Goal: Task Accomplishment & Management: Manage account settings

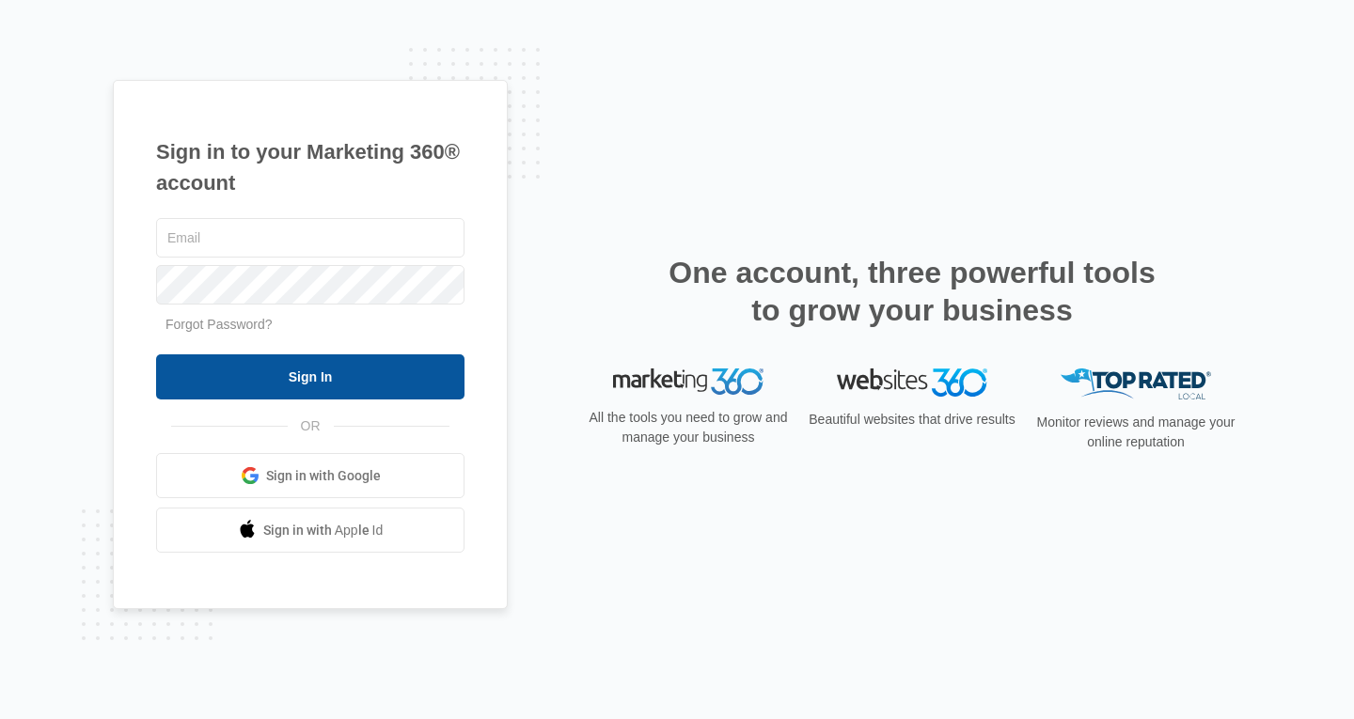
type input "[EMAIL_ADDRESS][DOMAIN_NAME]"
click at [301, 370] on input "Sign In" at bounding box center [310, 377] width 308 height 45
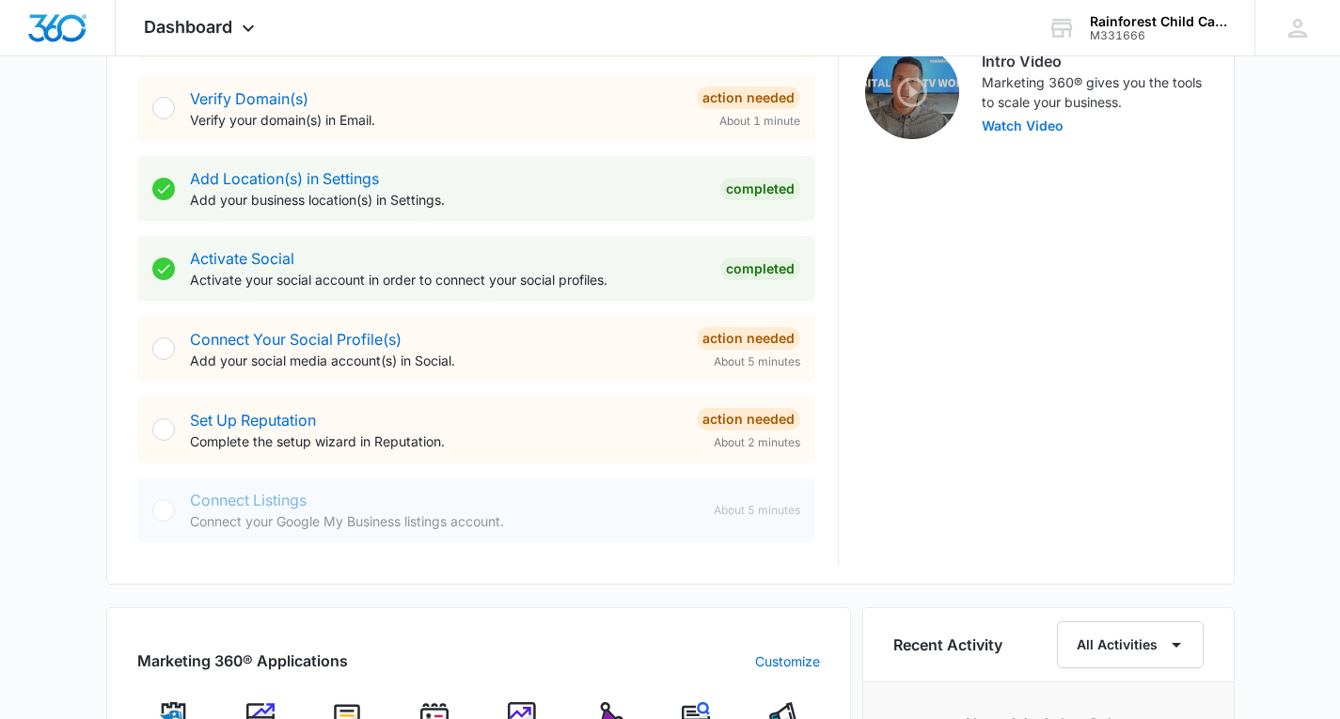
scroll to position [623, 0]
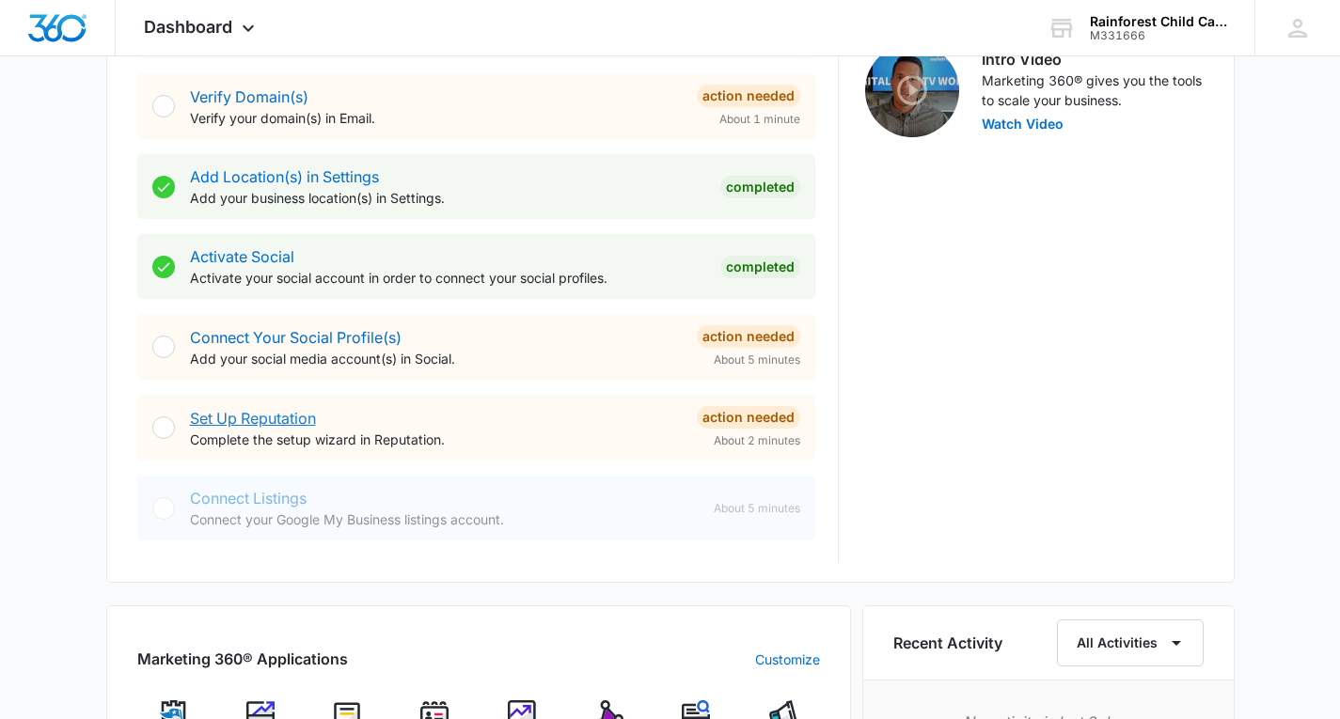
click at [257, 415] on link "Set Up Reputation" at bounding box center [253, 418] width 126 height 19
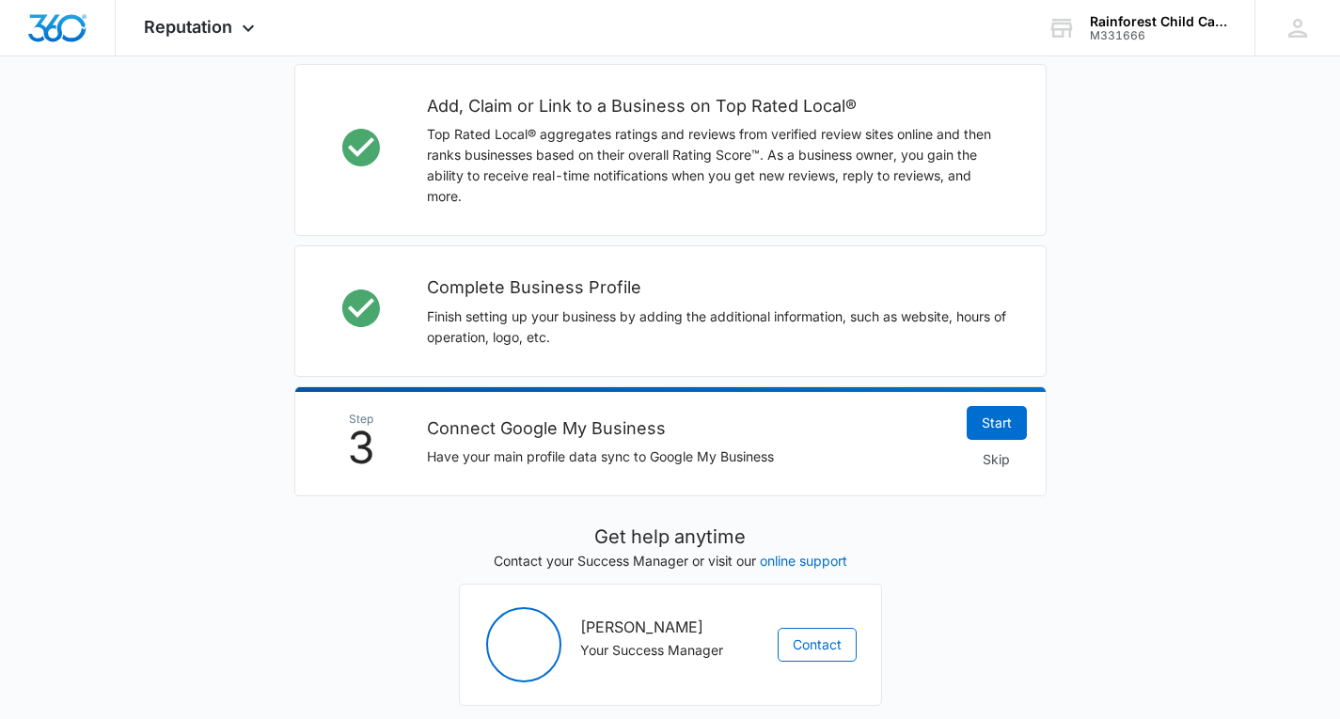
scroll to position [571, 0]
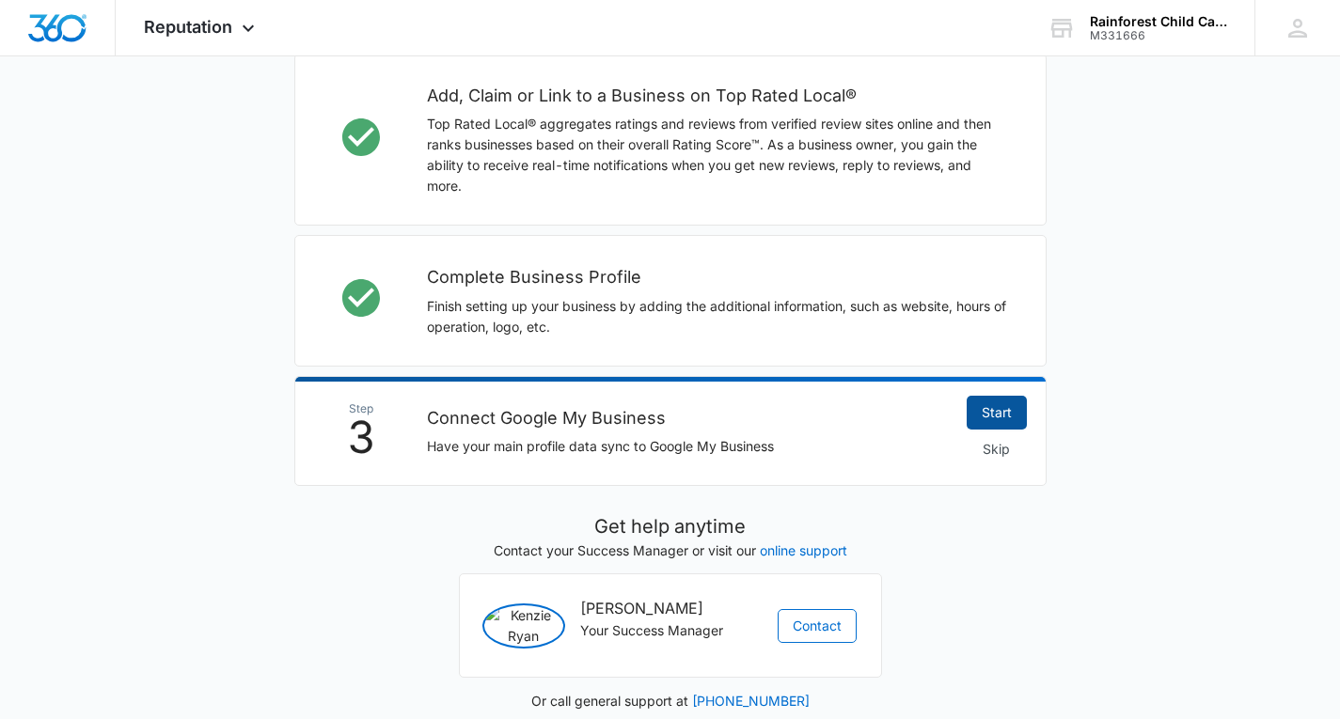
click at [998, 414] on link "Start" at bounding box center [997, 413] width 60 height 34
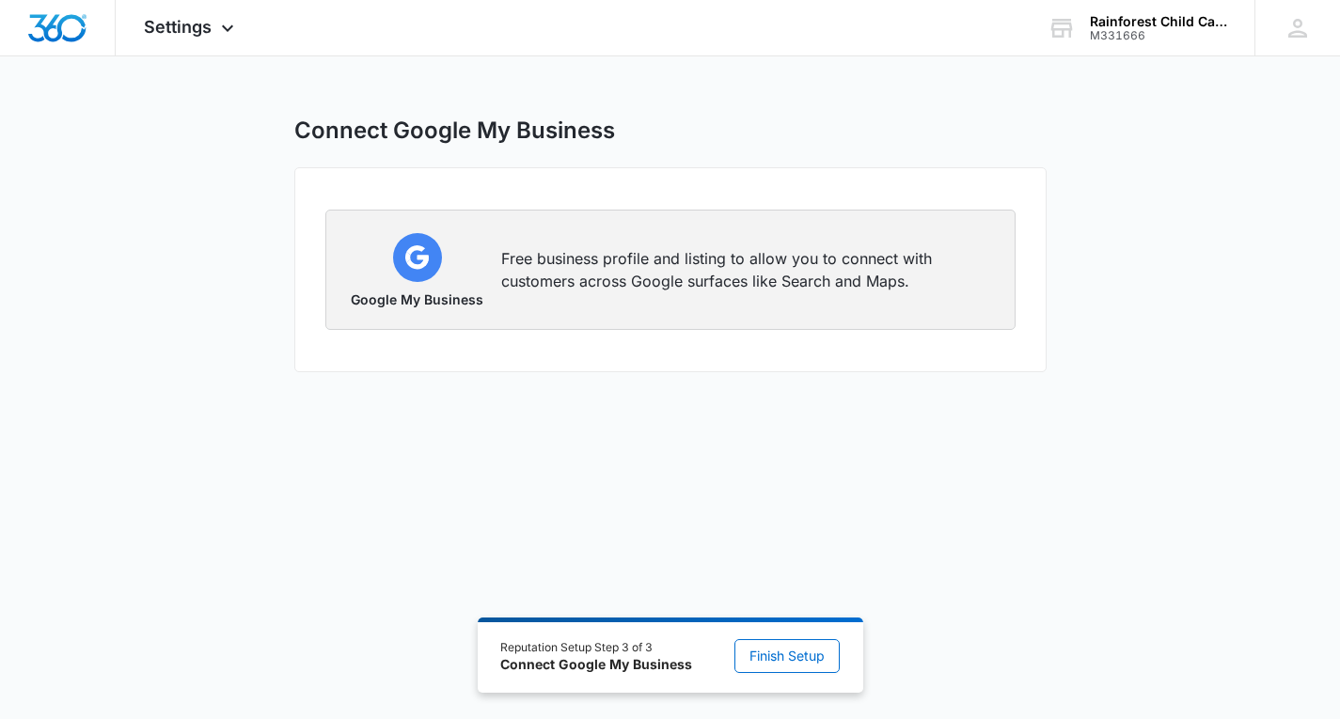
click at [632, 261] on p "Free business profile and listing to allow you to connect with customers across…" at bounding box center [746, 269] width 491 height 45
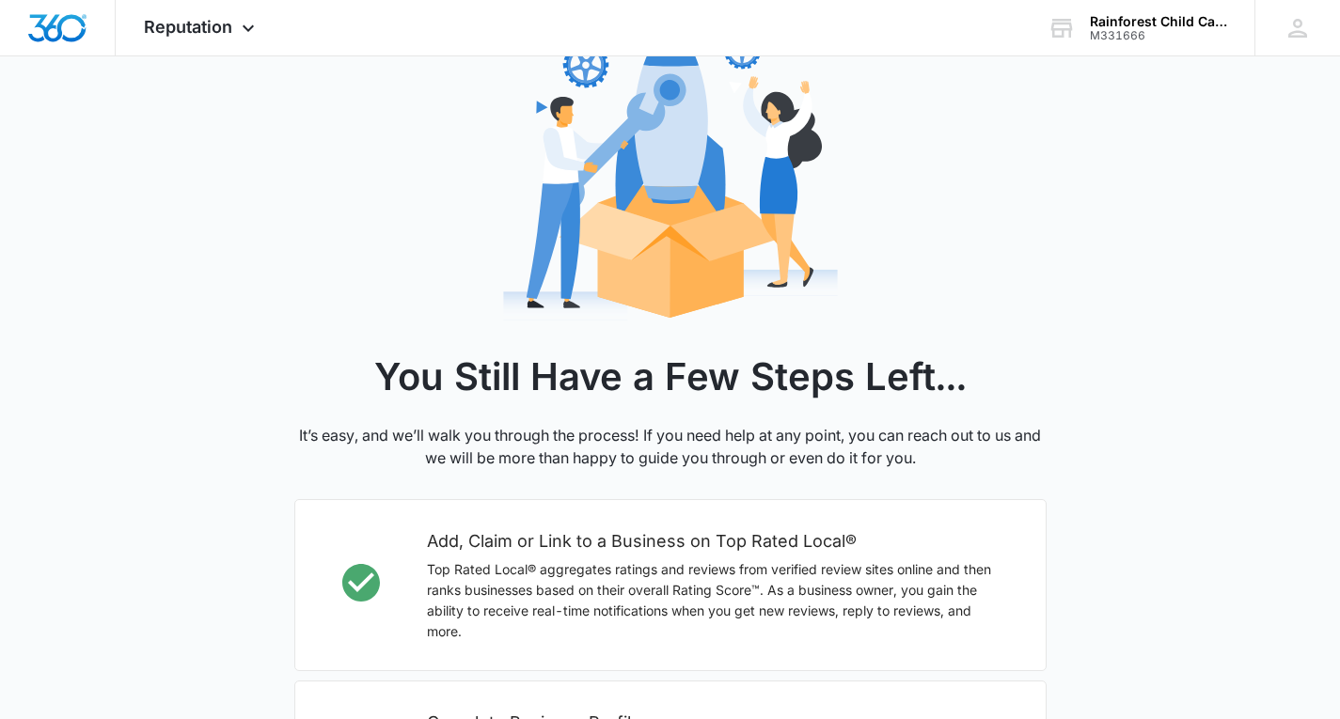
scroll to position [1, 0]
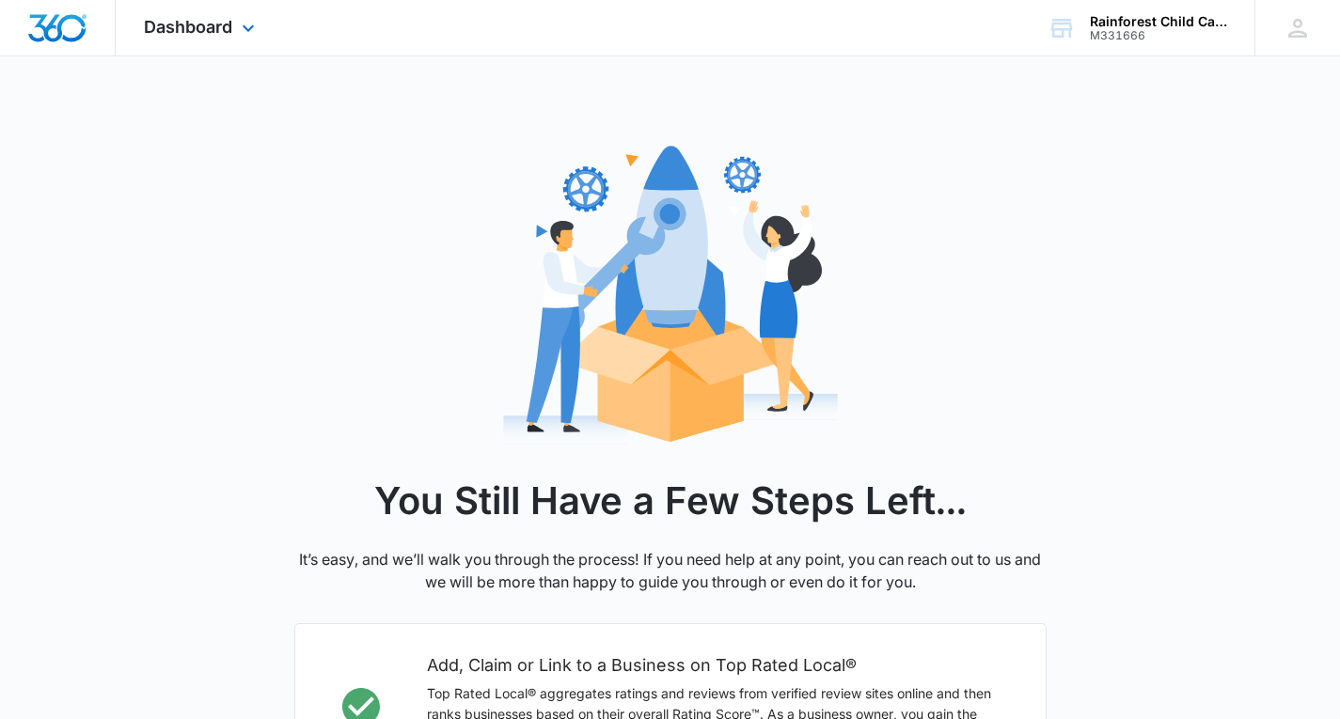
scroll to position [604, 0]
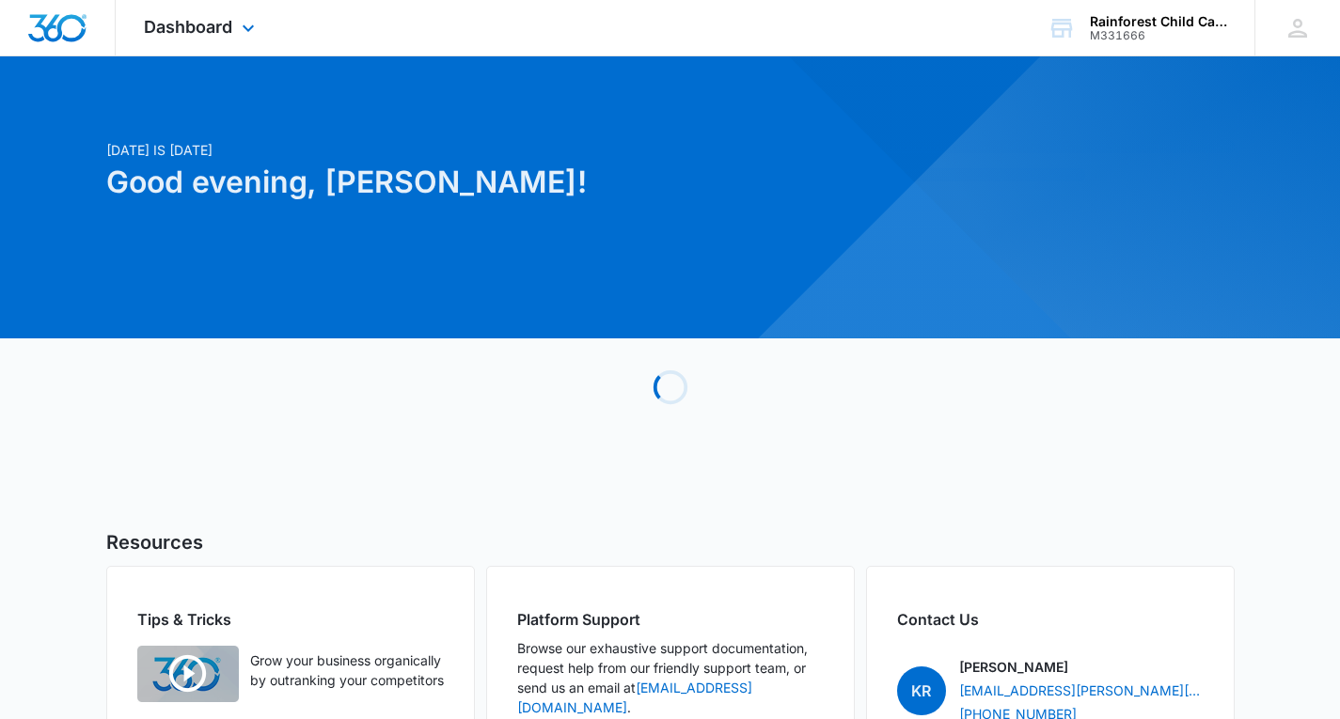
click at [63, 28] on img "Dashboard" at bounding box center [57, 28] width 60 height 28
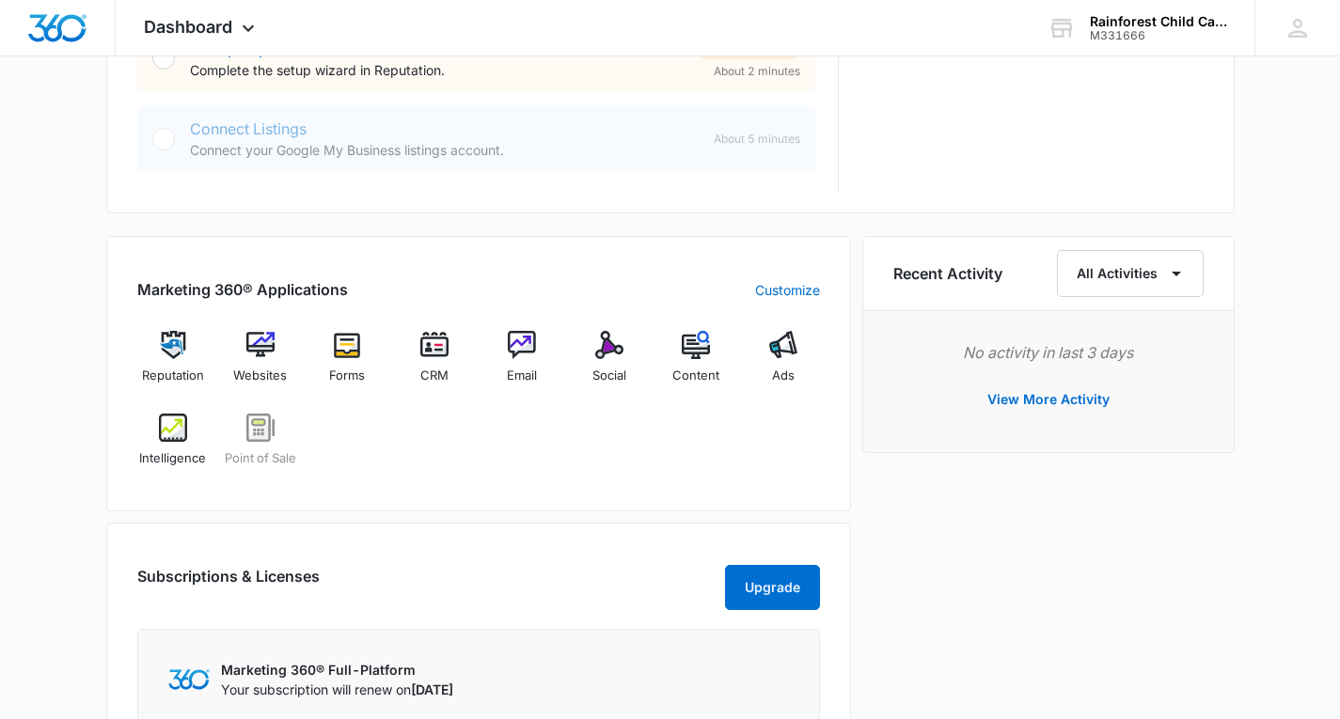
scroll to position [1010, 0]
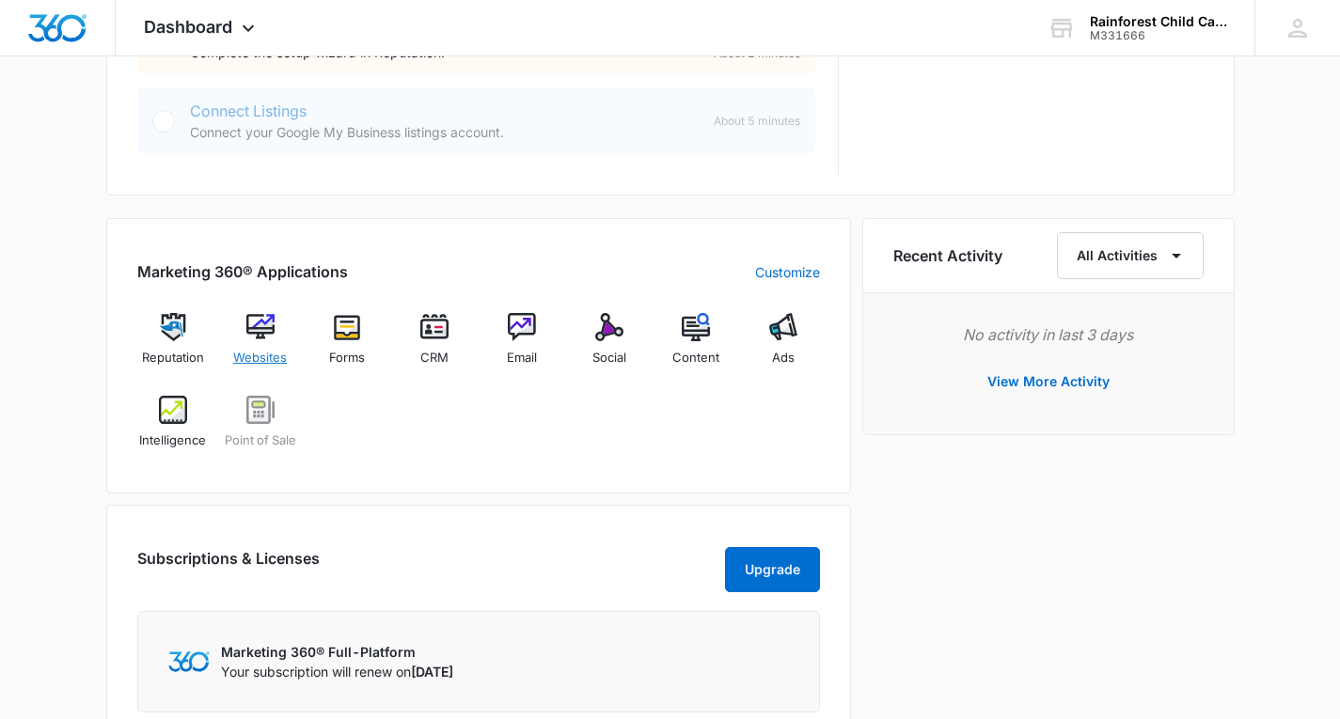
click at [259, 333] on img at bounding box center [260, 327] width 28 height 28
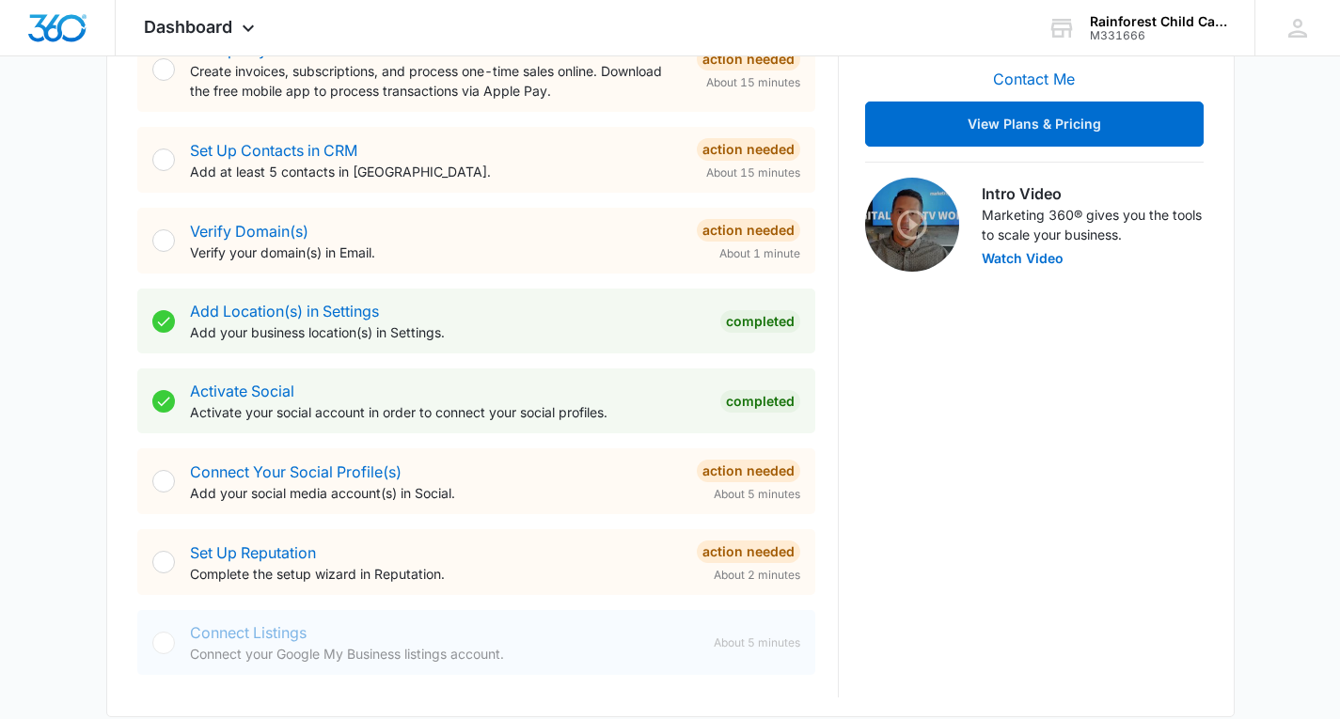
scroll to position [492, 0]
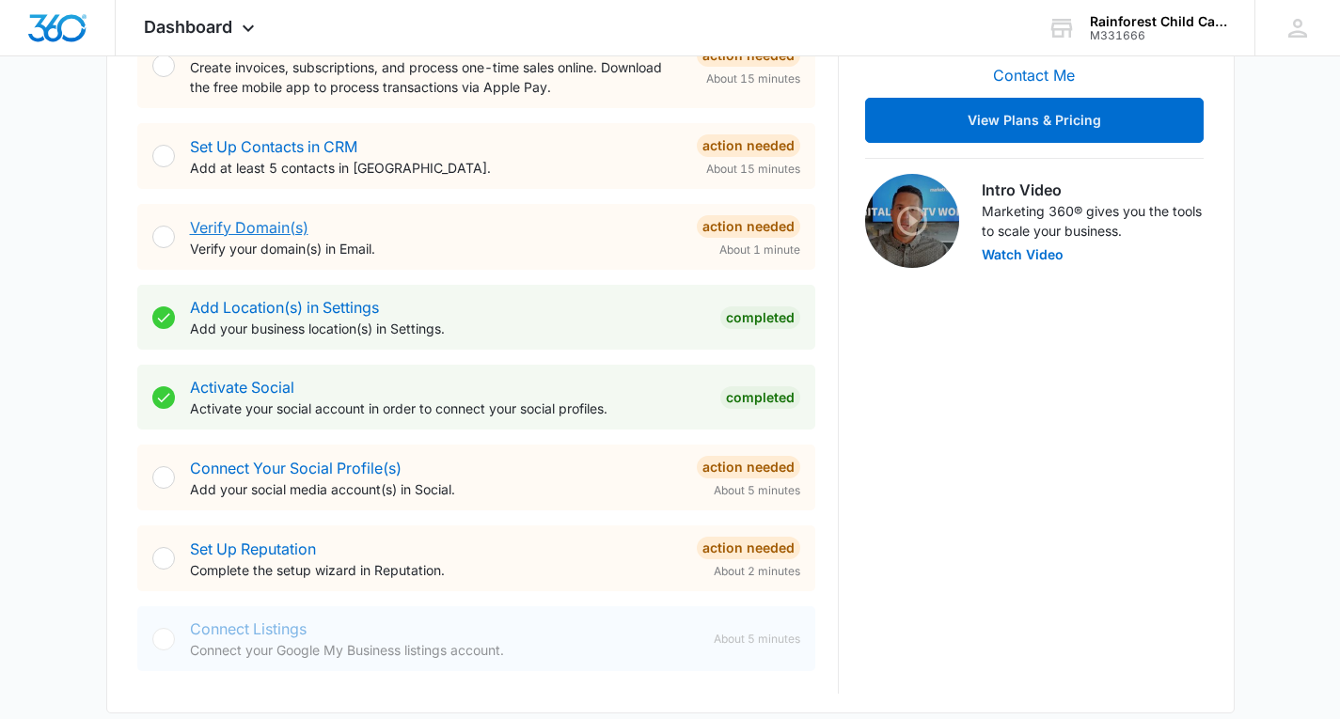
click at [264, 235] on link "Verify Domain(s)" at bounding box center [249, 227] width 118 height 19
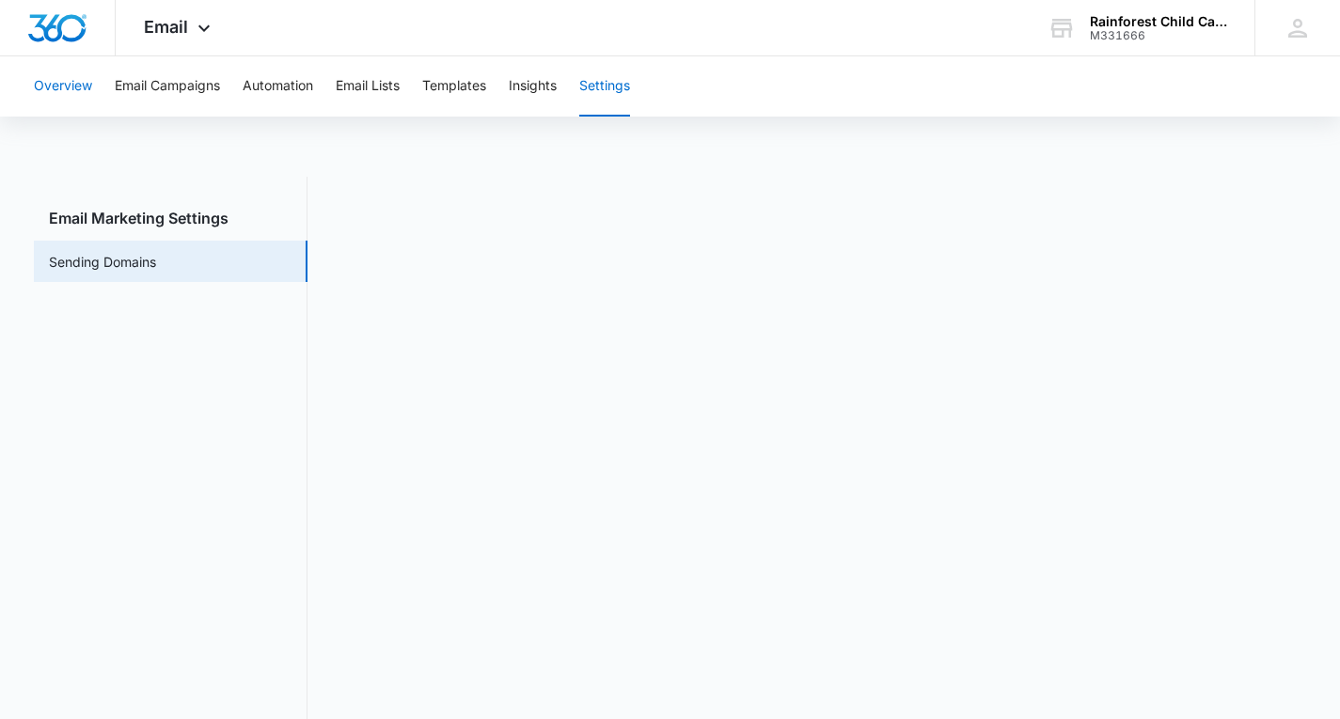
click at [74, 80] on button "Overview" at bounding box center [63, 86] width 58 height 60
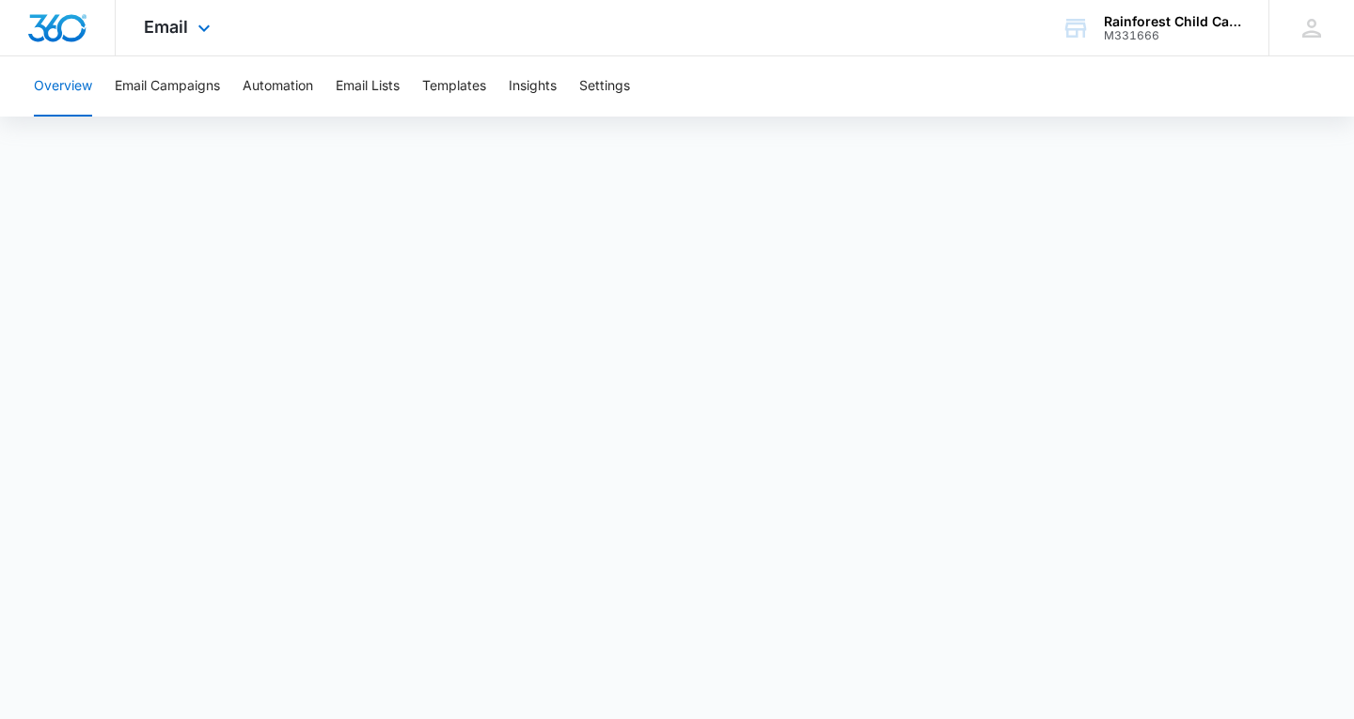
click at [53, 26] on img "Dashboard" at bounding box center [57, 28] width 60 height 28
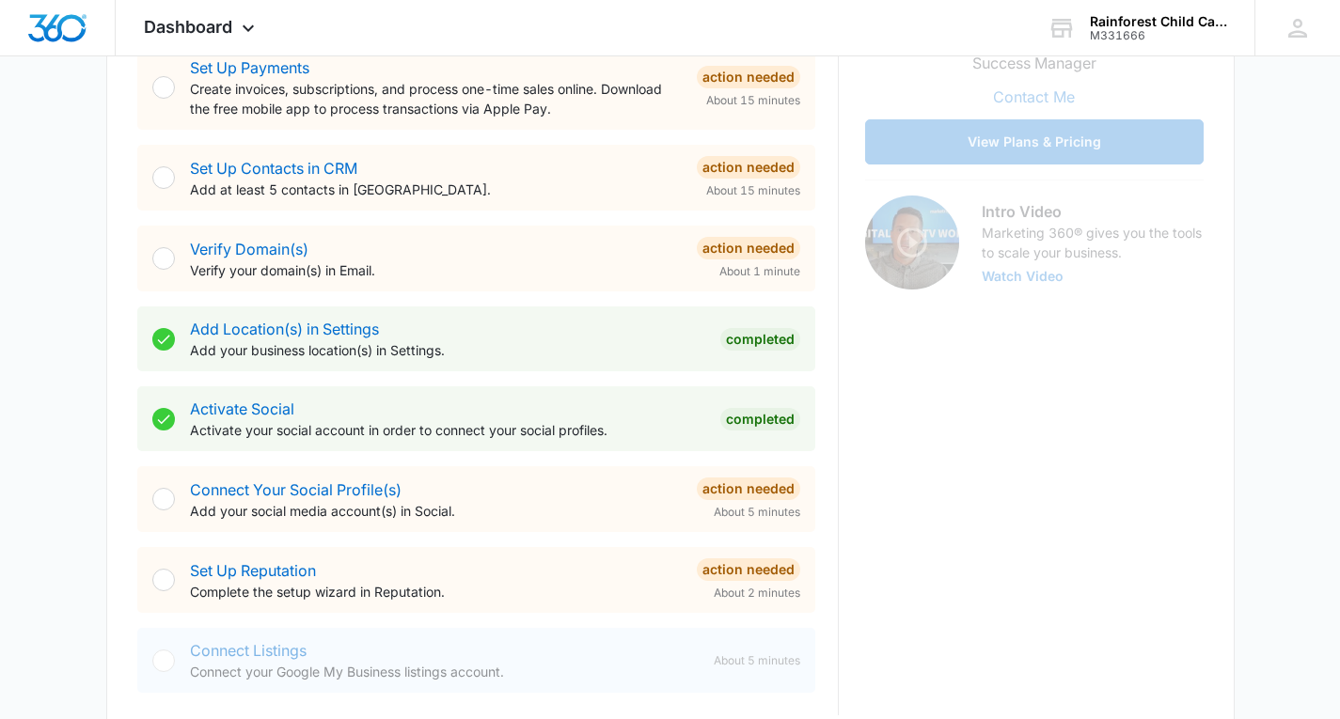
scroll to position [476, 0]
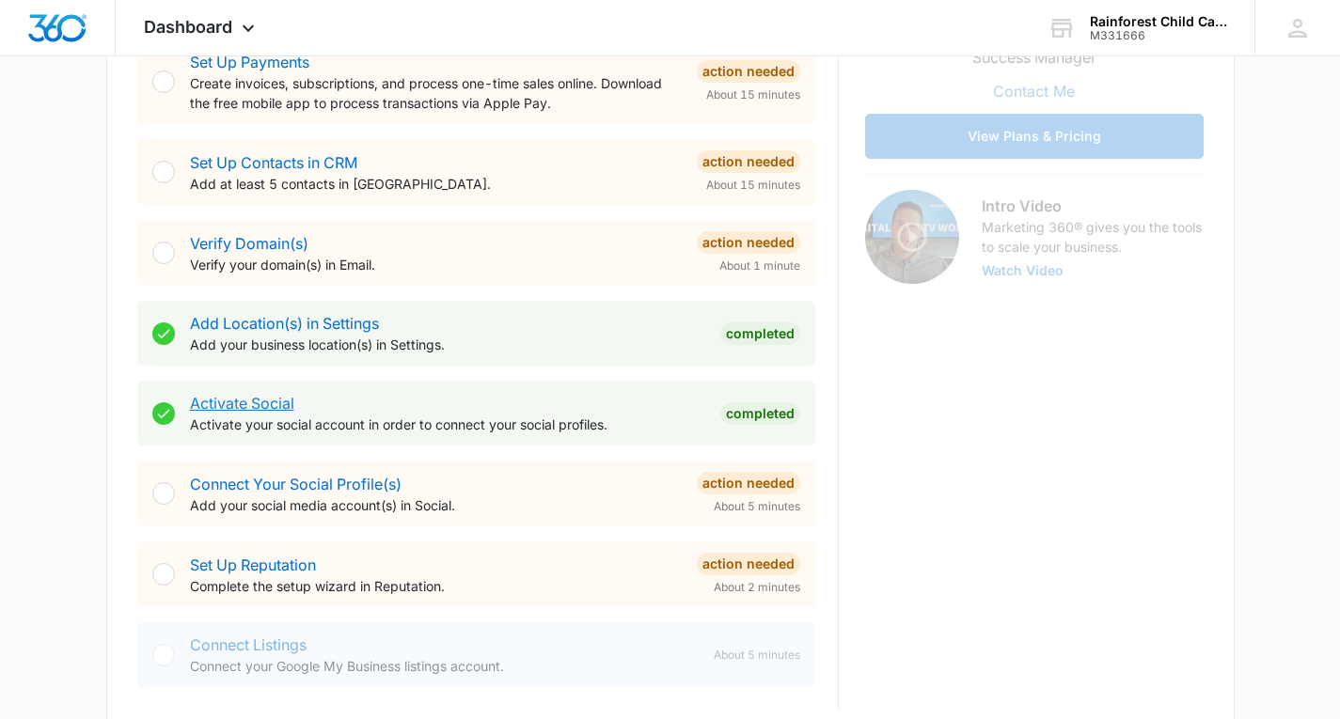
click at [239, 405] on link "Activate Social" at bounding box center [242, 403] width 104 height 19
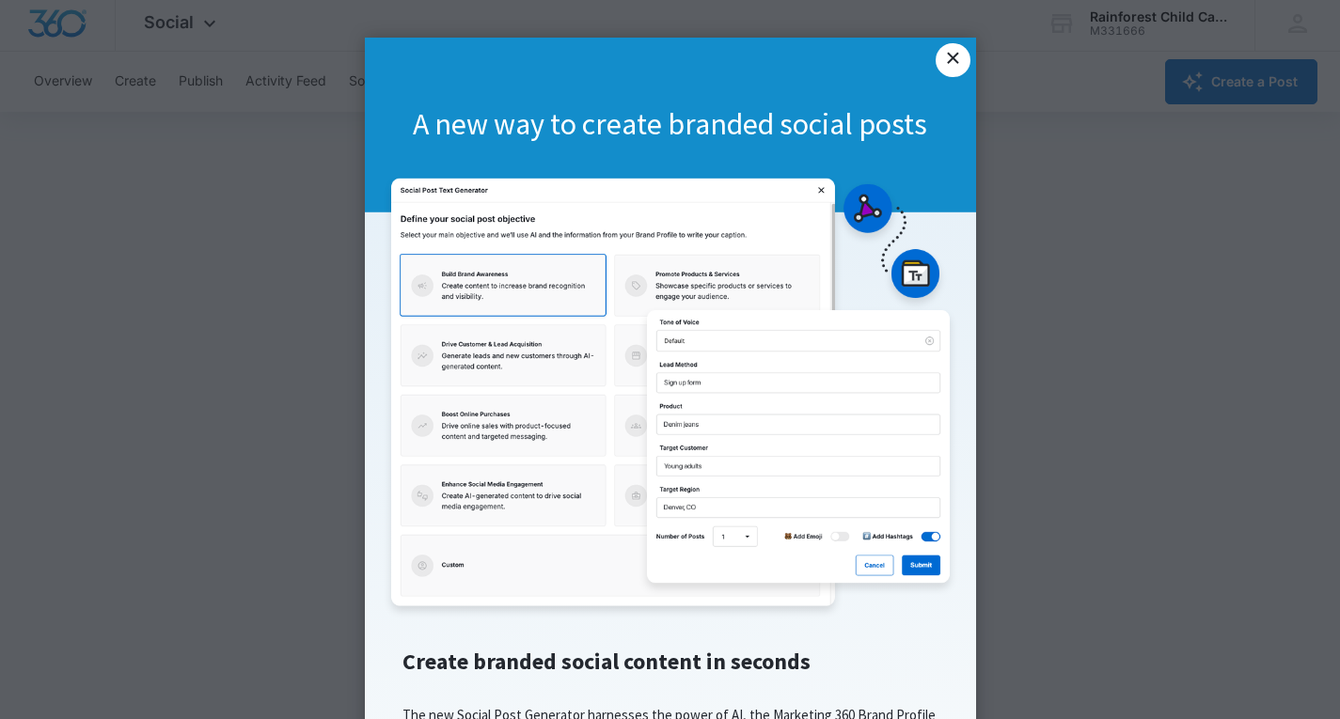
click at [943, 56] on link "×" at bounding box center [953, 60] width 34 height 34
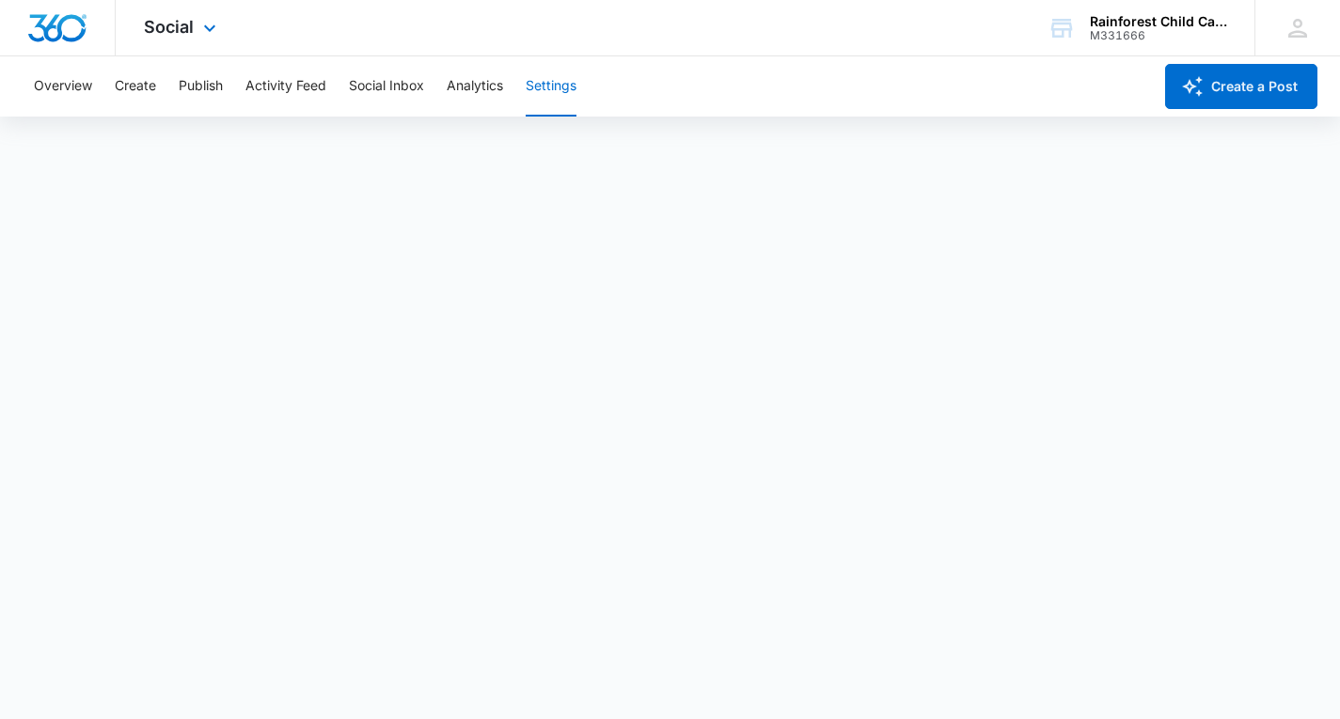
click at [61, 30] on img "Dashboard" at bounding box center [57, 28] width 60 height 28
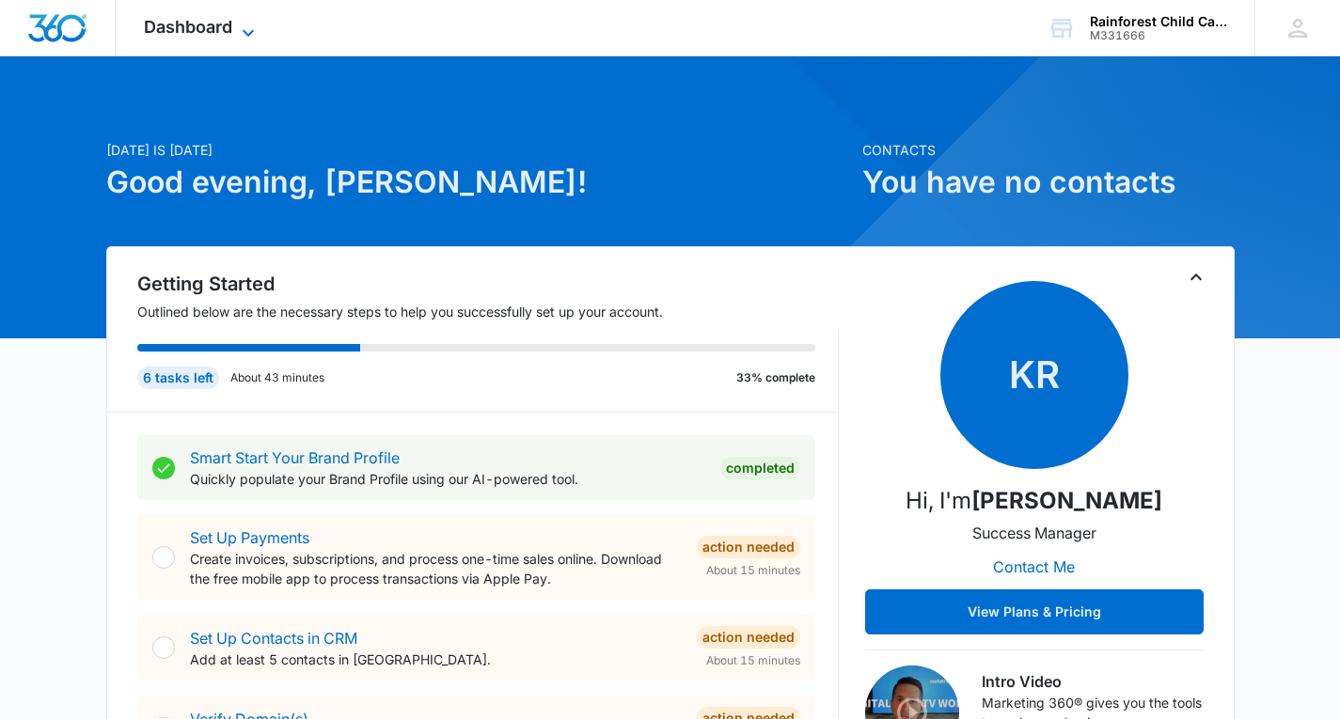
click at [247, 23] on icon at bounding box center [248, 33] width 23 height 23
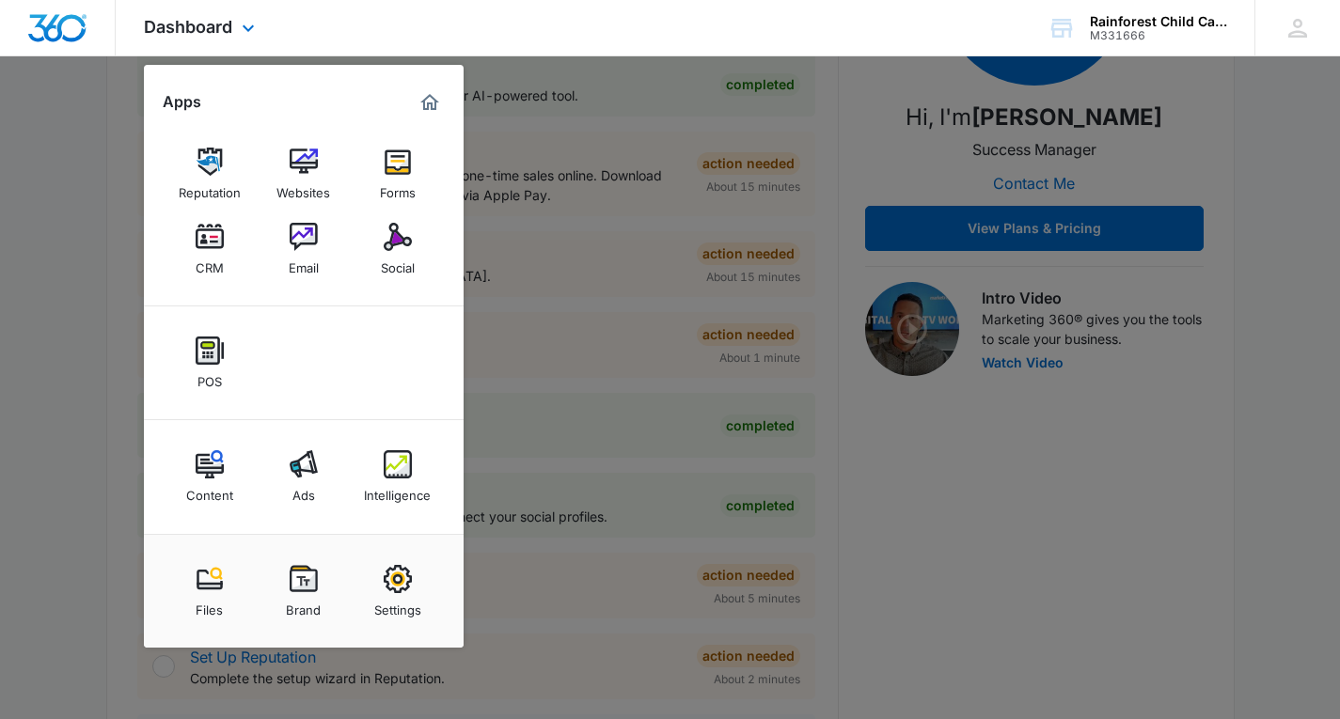
scroll to position [383, 0]
click at [413, 573] on link "Settings" at bounding box center [397, 591] width 71 height 71
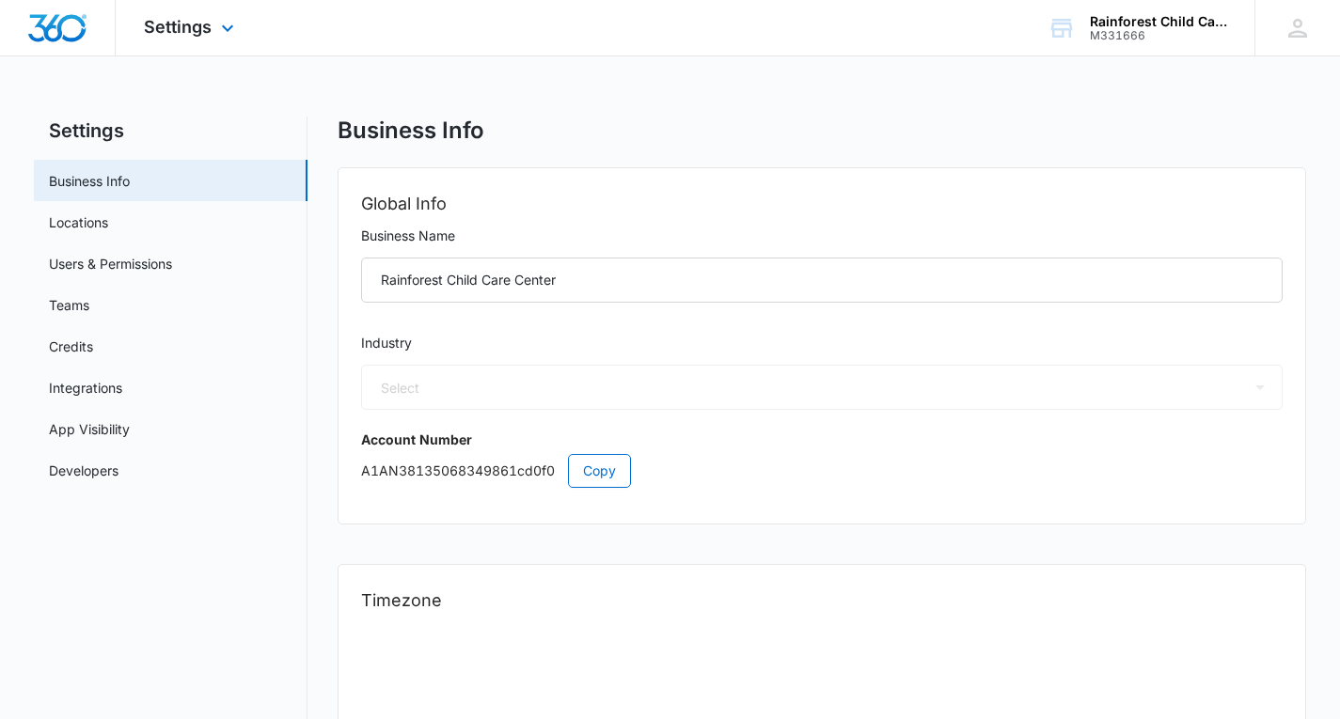
select select "26"
select select "US"
select select "America/Los_Angeles"
click at [206, 18] on span "Settings" at bounding box center [178, 27] width 68 height 20
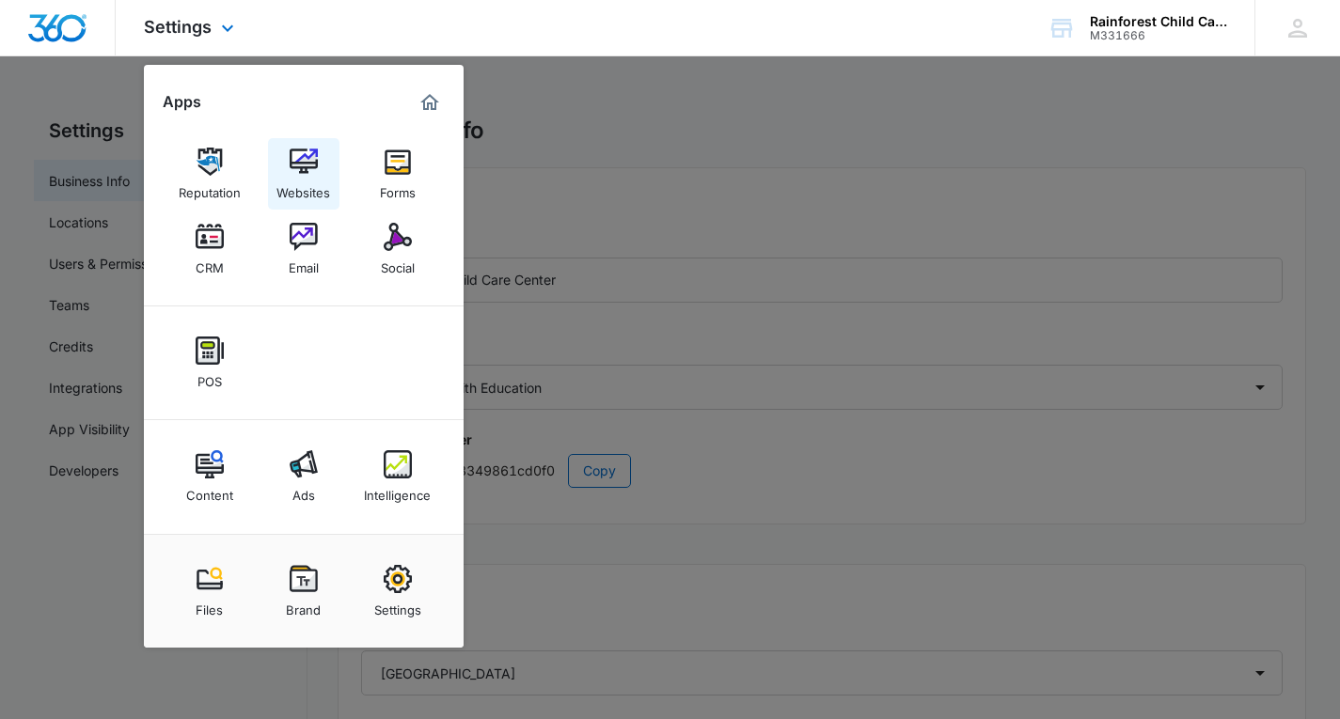
click at [311, 164] on img at bounding box center [304, 162] width 28 height 28
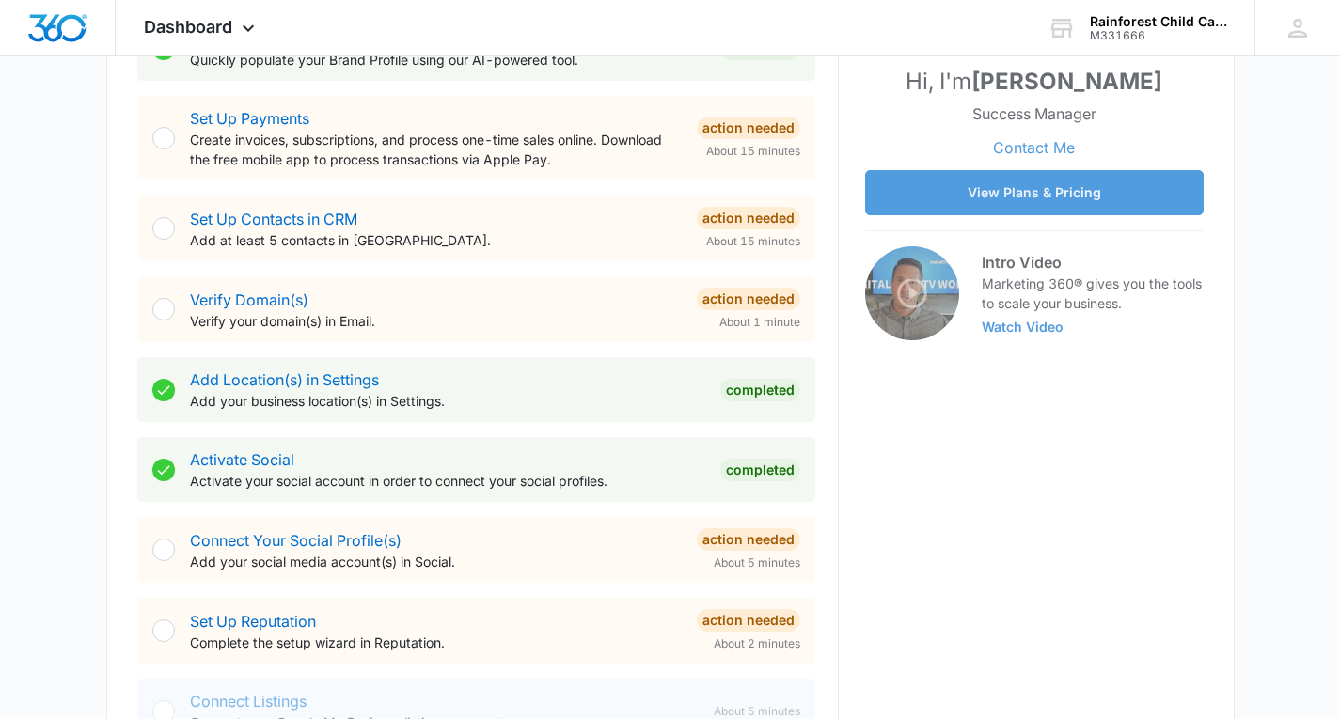
scroll to position [432, 0]
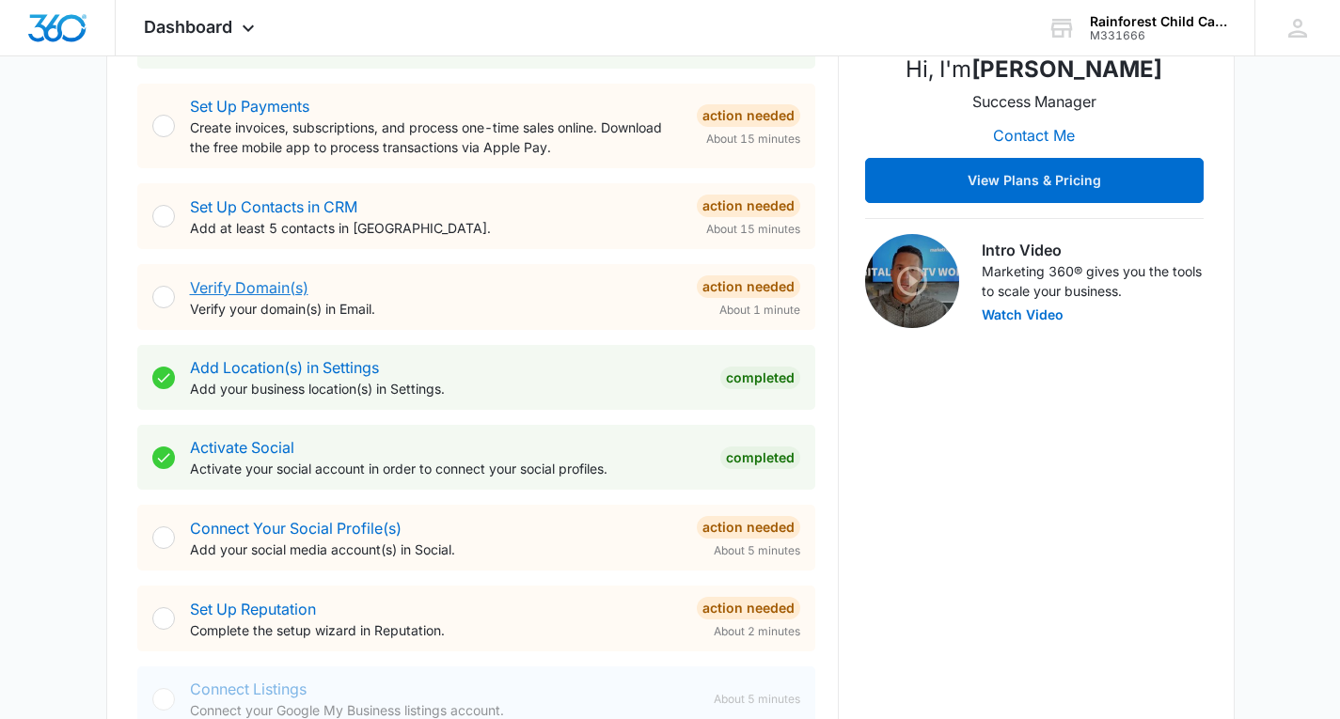
click at [212, 283] on link "Verify Domain(s)" at bounding box center [249, 287] width 118 height 19
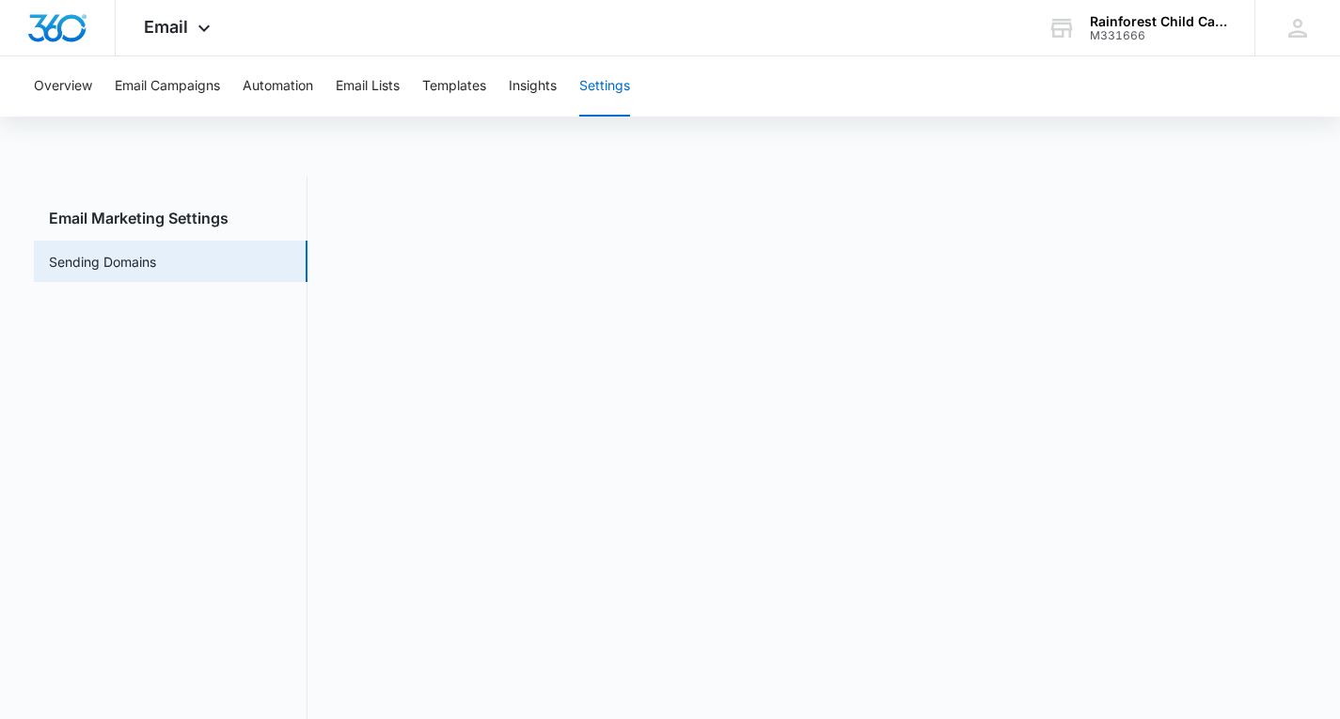
scroll to position [41, 0]
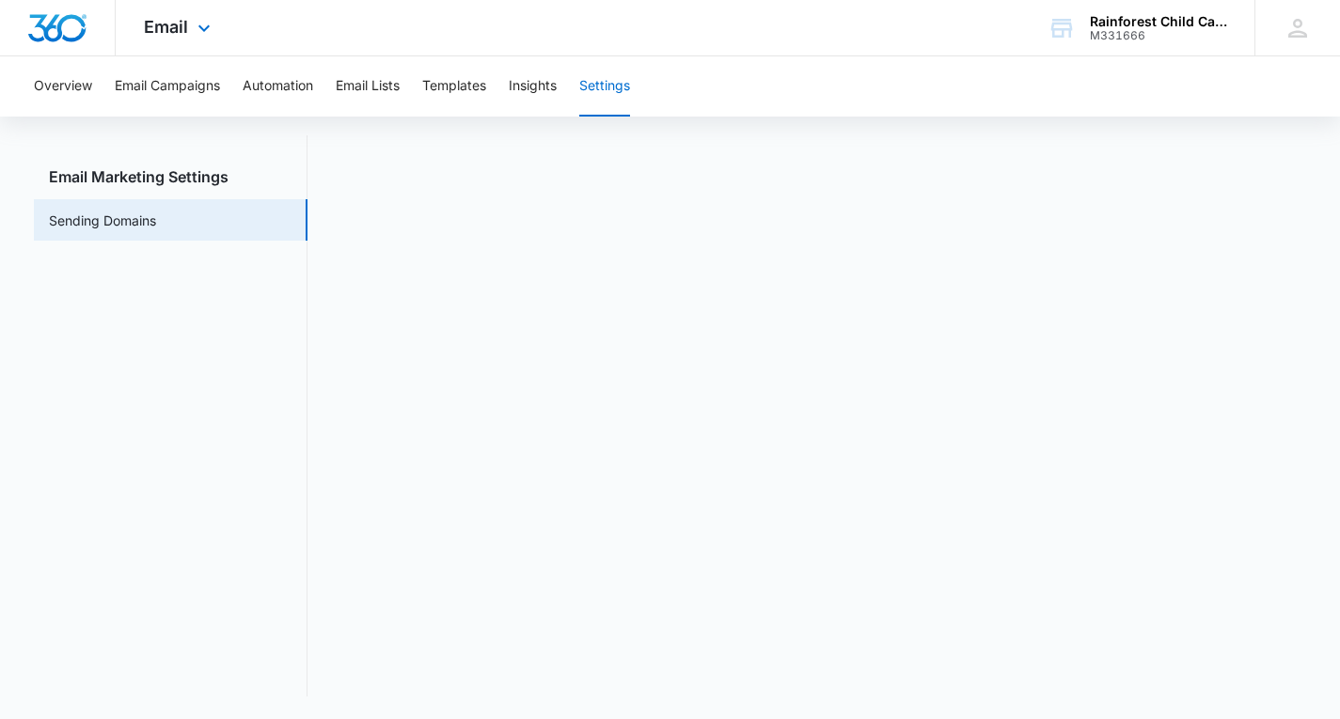
click at [62, 30] on img "Dashboard" at bounding box center [57, 28] width 60 height 28
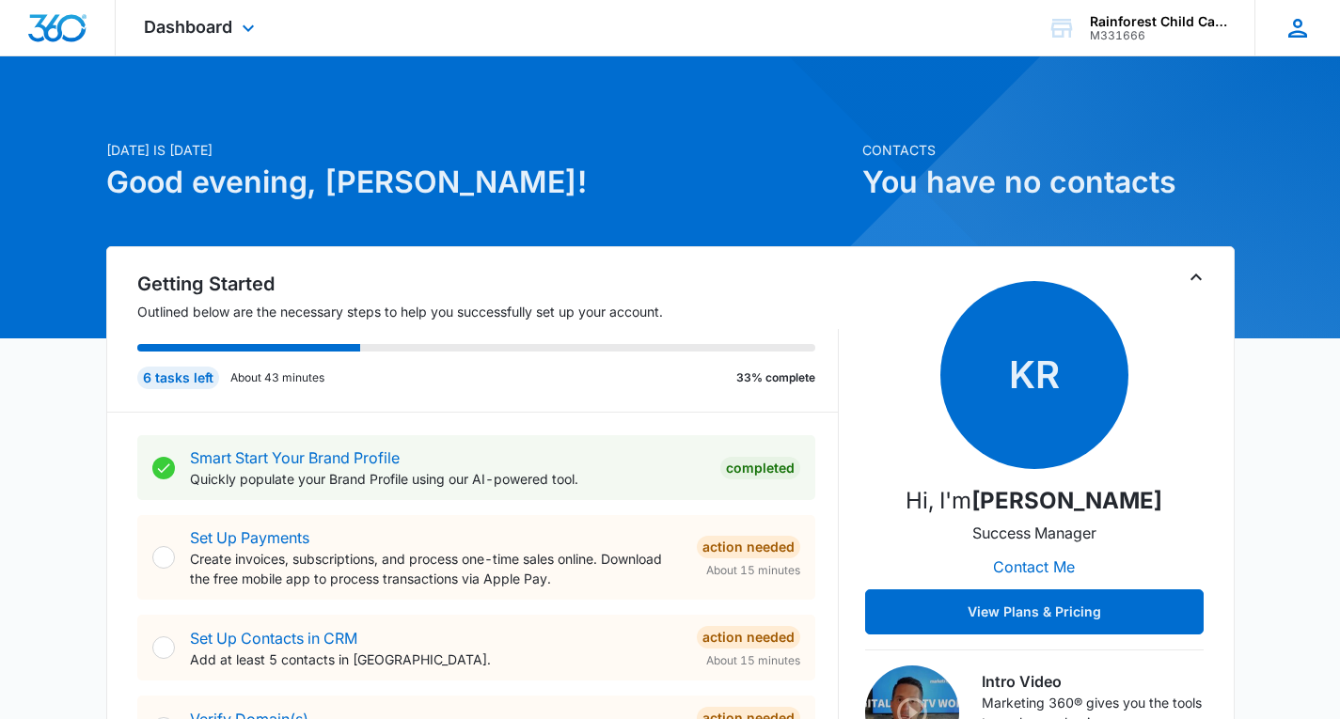
click at [1289, 33] on icon at bounding box center [1297, 28] width 19 height 19
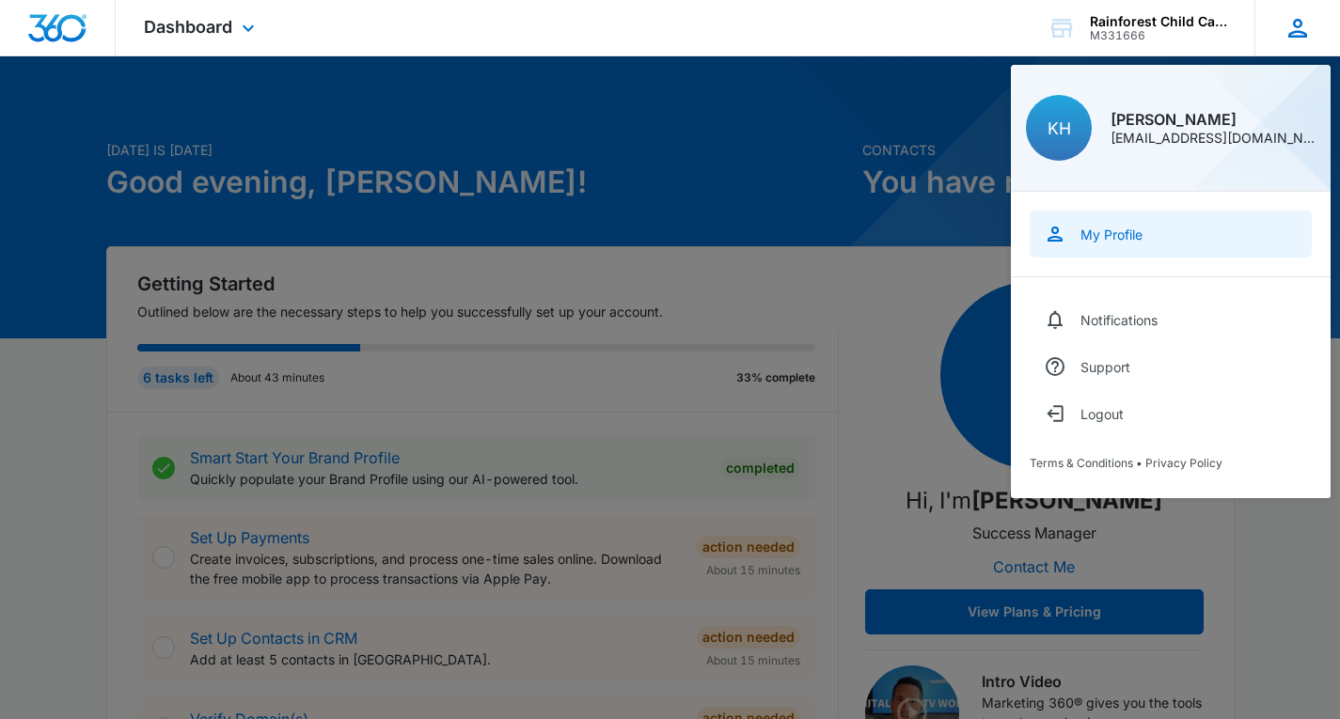
click at [1120, 229] on div "My Profile" at bounding box center [1112, 235] width 62 height 16
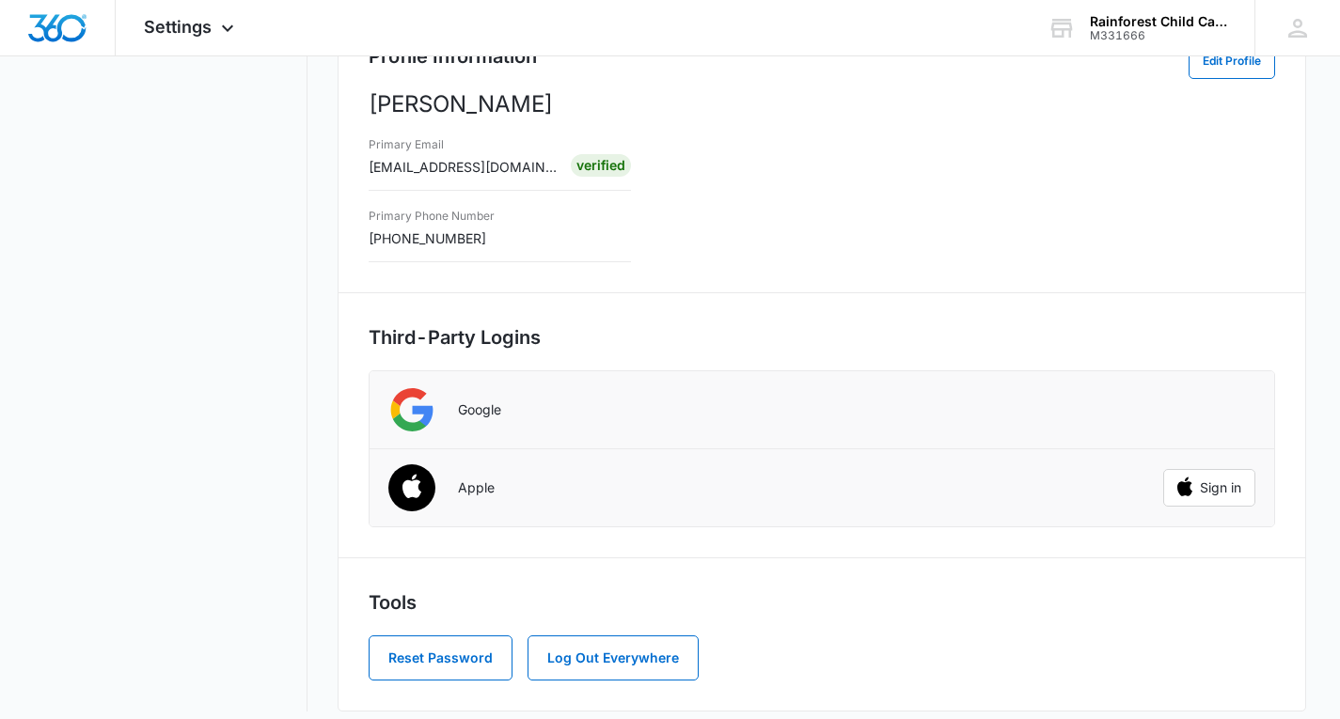
scroll to position [193, 0]
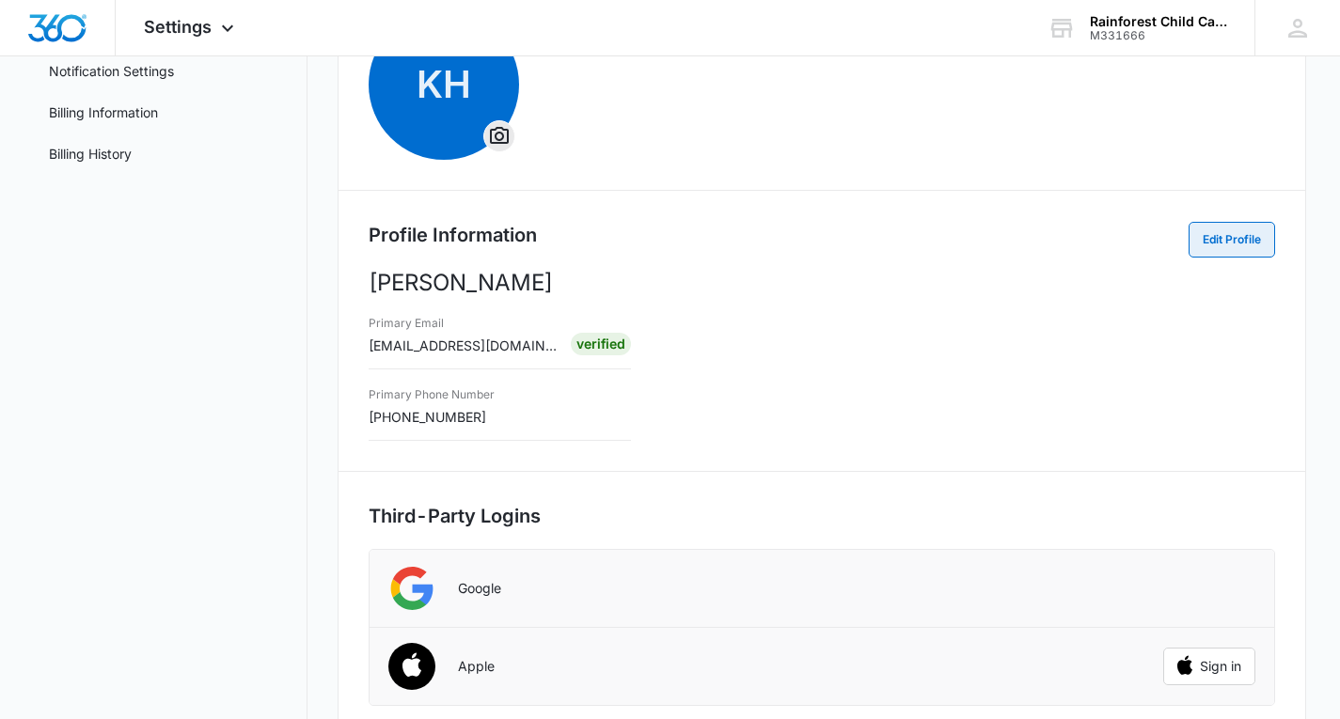
click at [1227, 226] on button "Edit Profile" at bounding box center [1232, 240] width 87 height 36
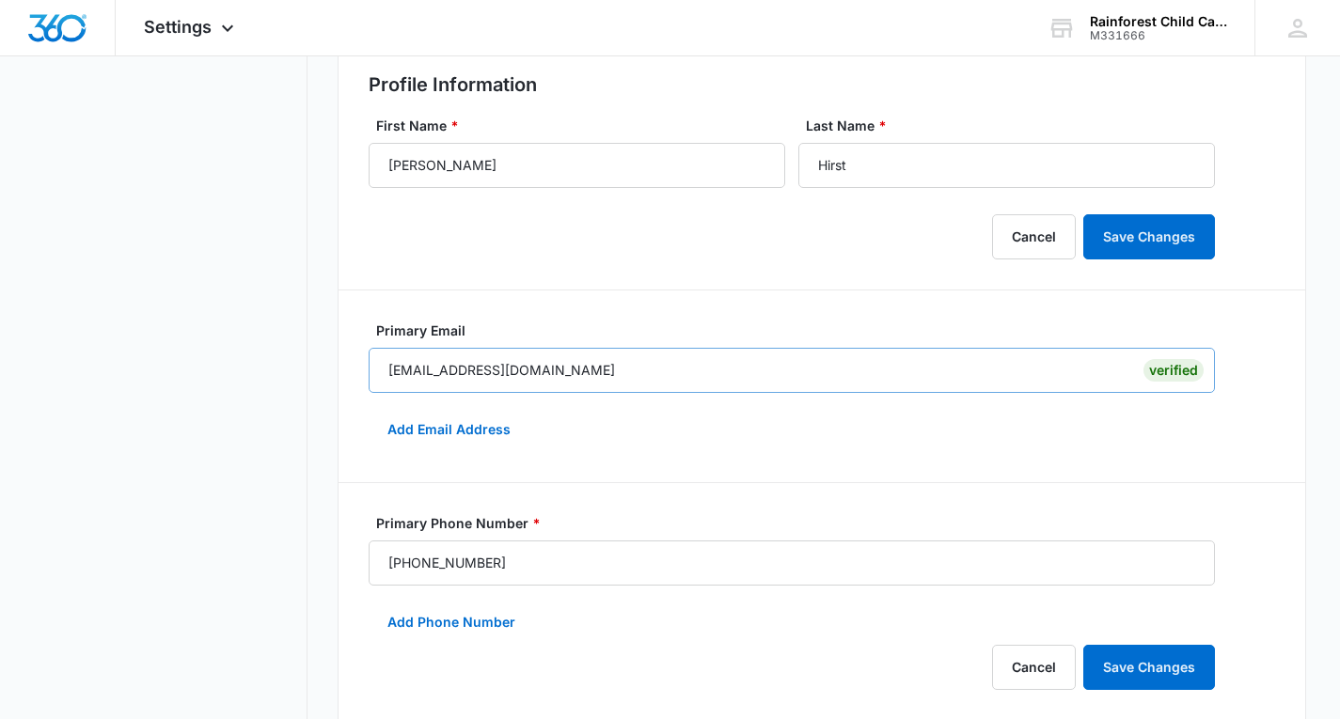
scroll to position [344, 0]
click at [577, 359] on input "kaismom888@gmail.com" at bounding box center [792, 369] width 846 height 45
click at [486, 433] on button "Add Email Address" at bounding box center [449, 428] width 161 height 45
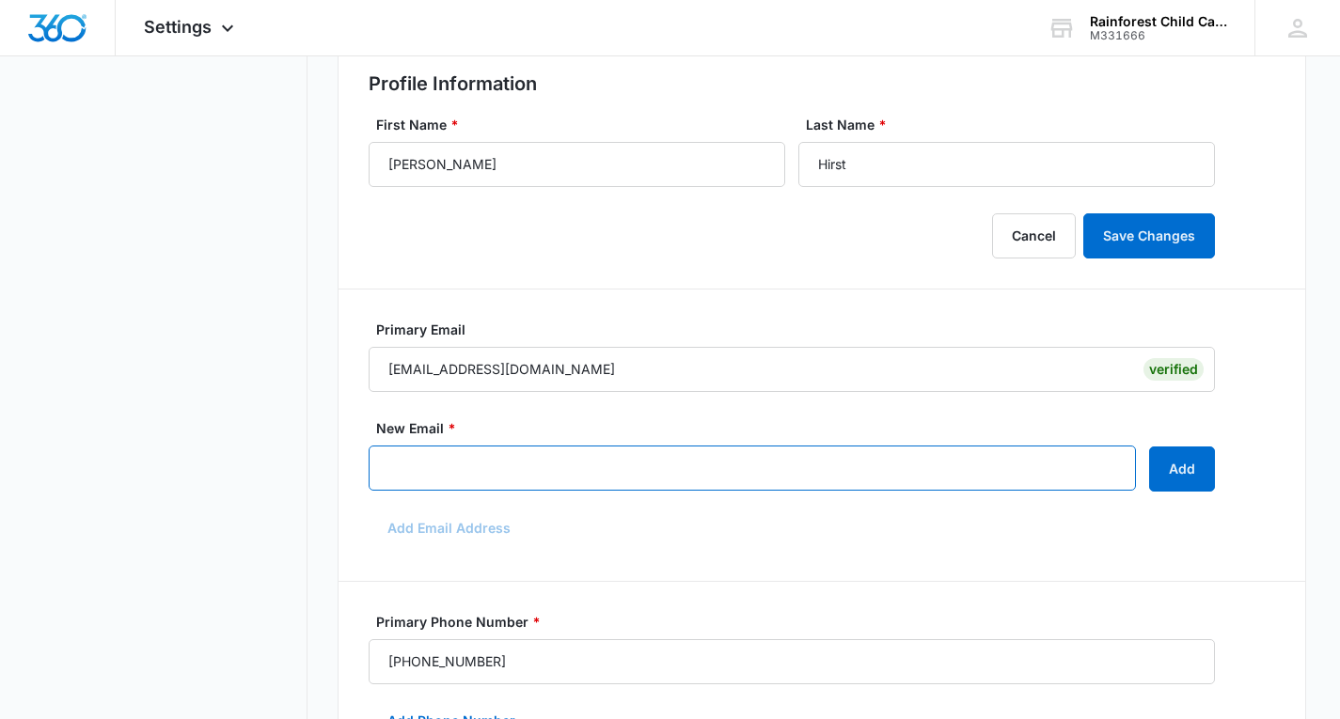
click at [460, 473] on input "New Email *" at bounding box center [752, 468] width 767 height 45
type input "krhirst88@gmail.com"
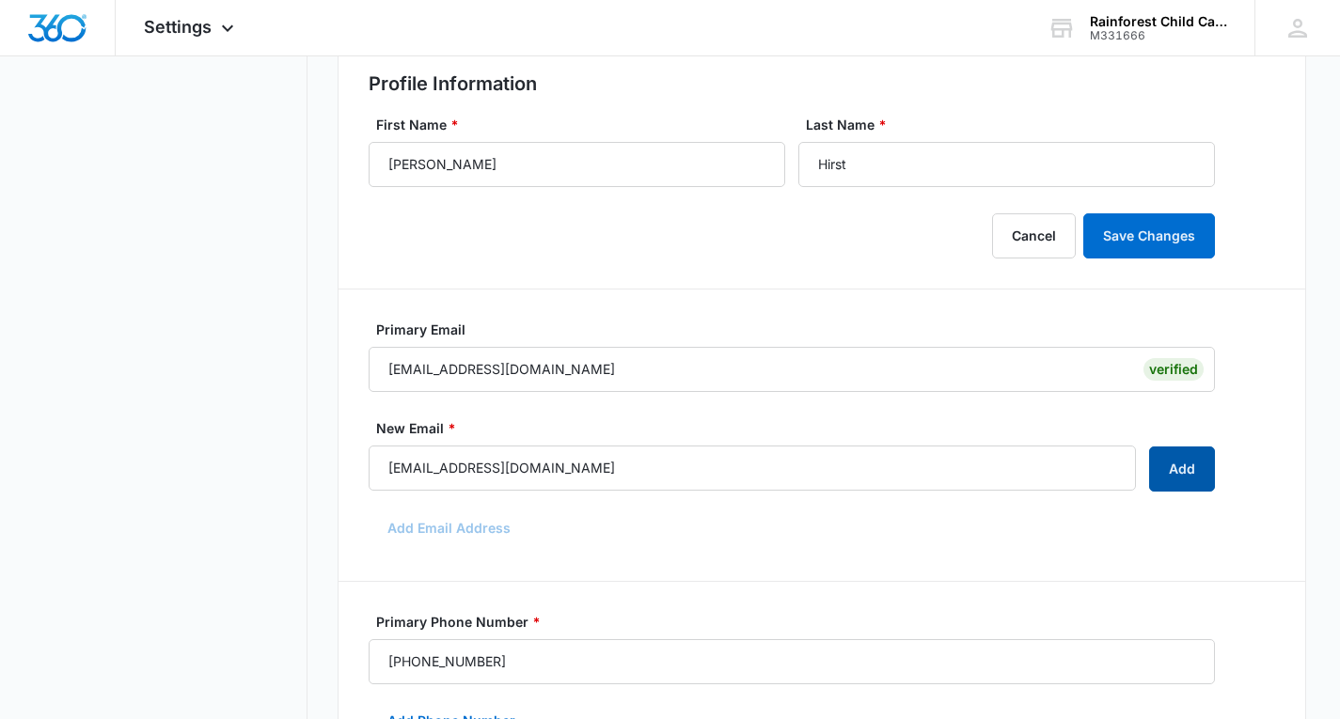
click at [1180, 472] on button "Add" at bounding box center [1182, 469] width 66 height 45
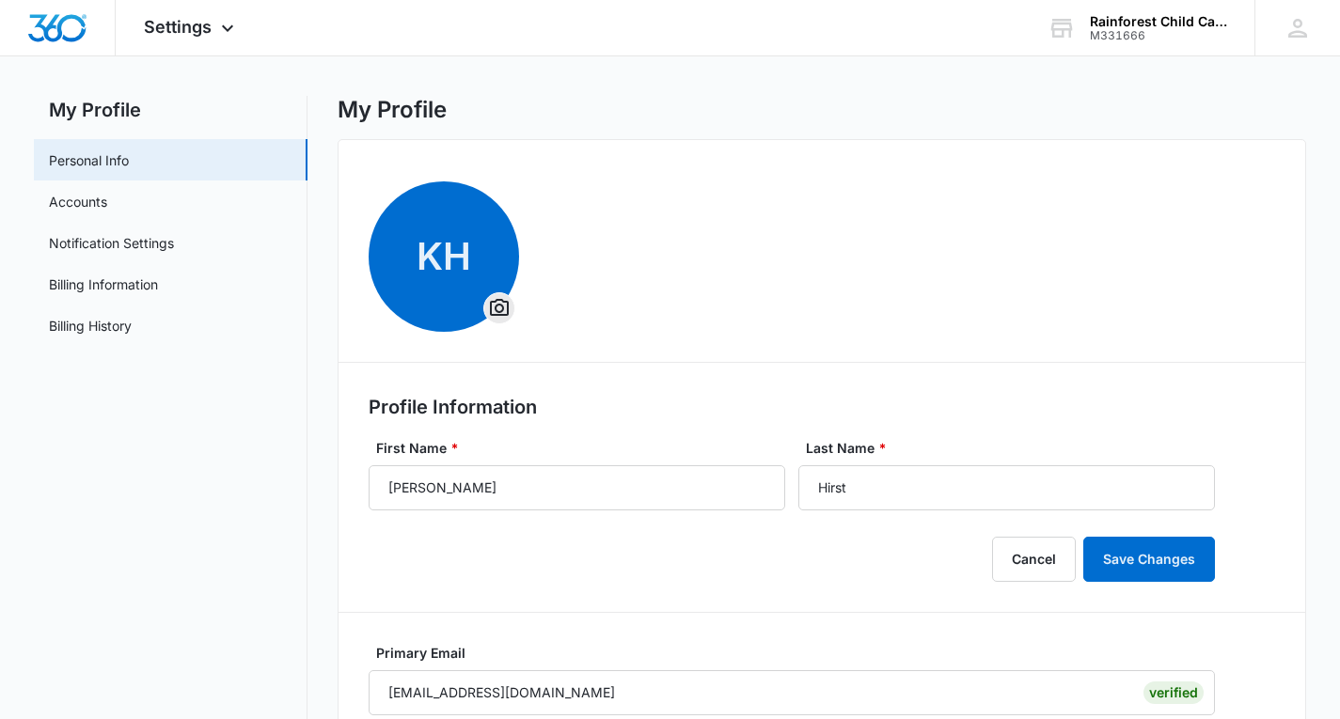
scroll to position [0, 0]
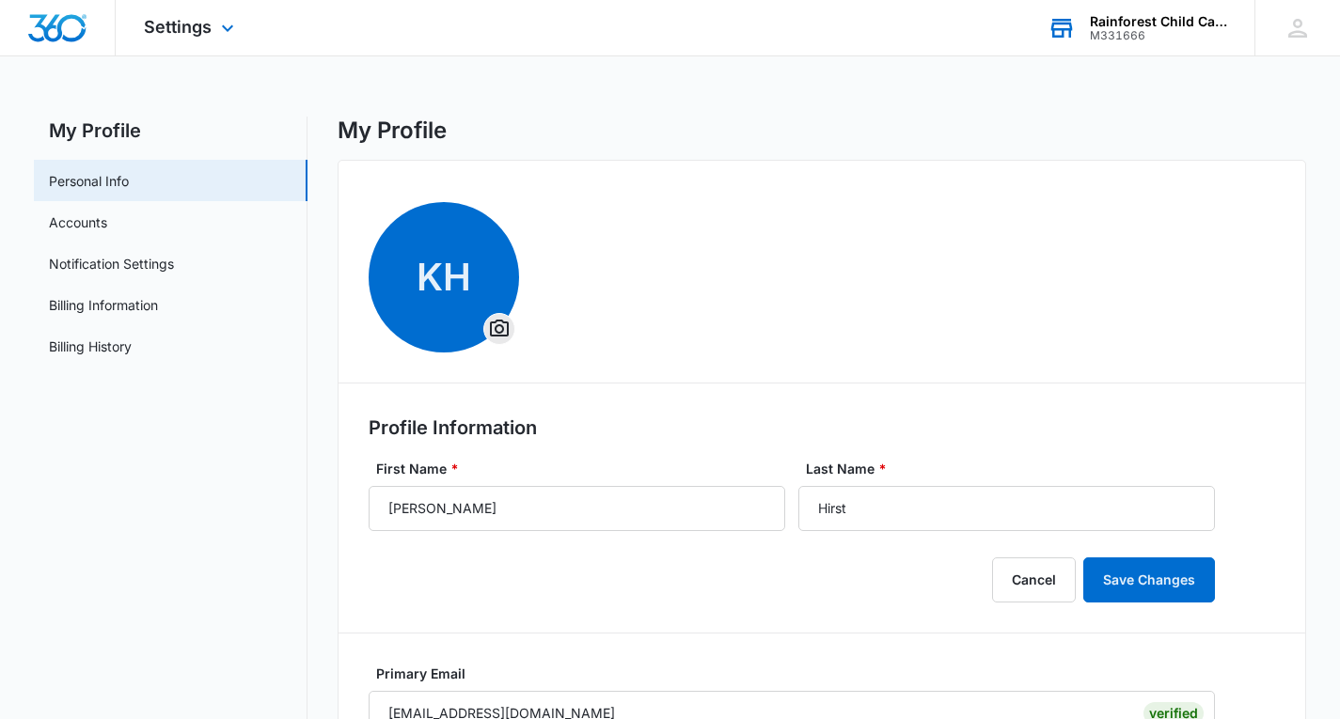
click at [1217, 22] on div "Rainforest Child Care Center" at bounding box center [1158, 21] width 137 height 15
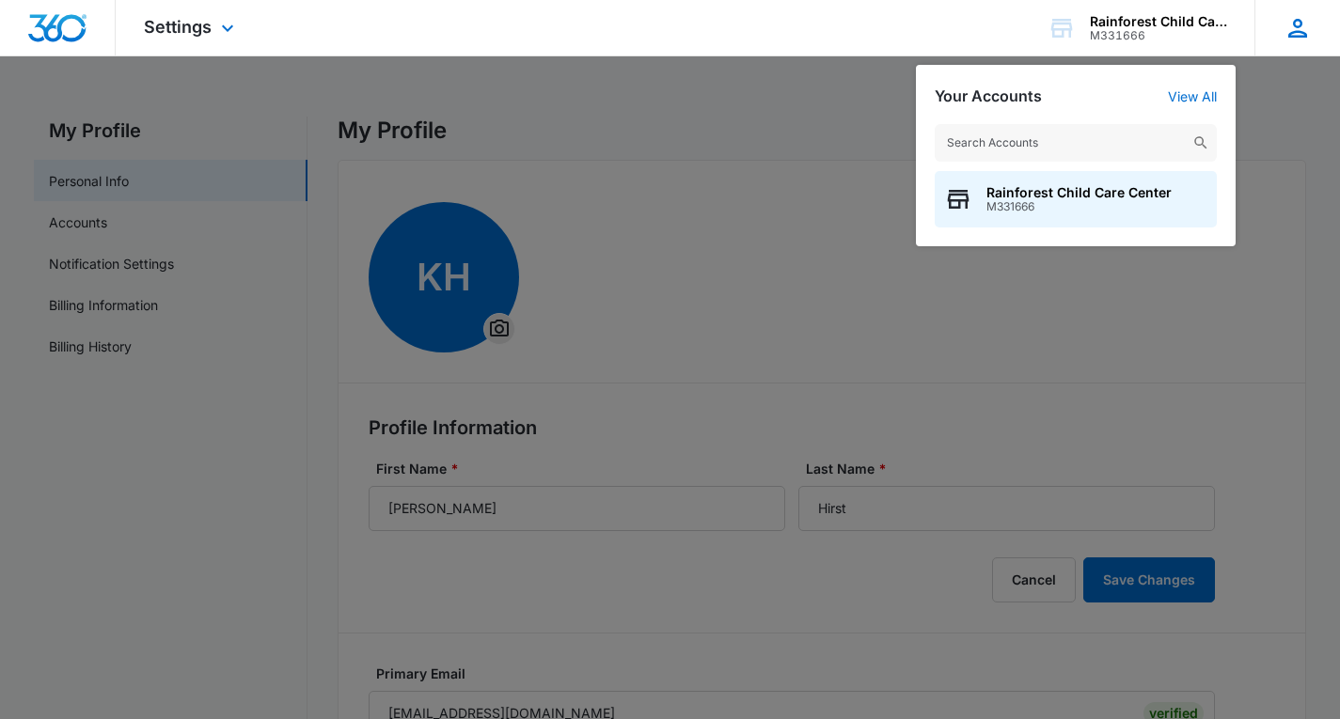
click at [1295, 39] on icon at bounding box center [1298, 28] width 28 height 28
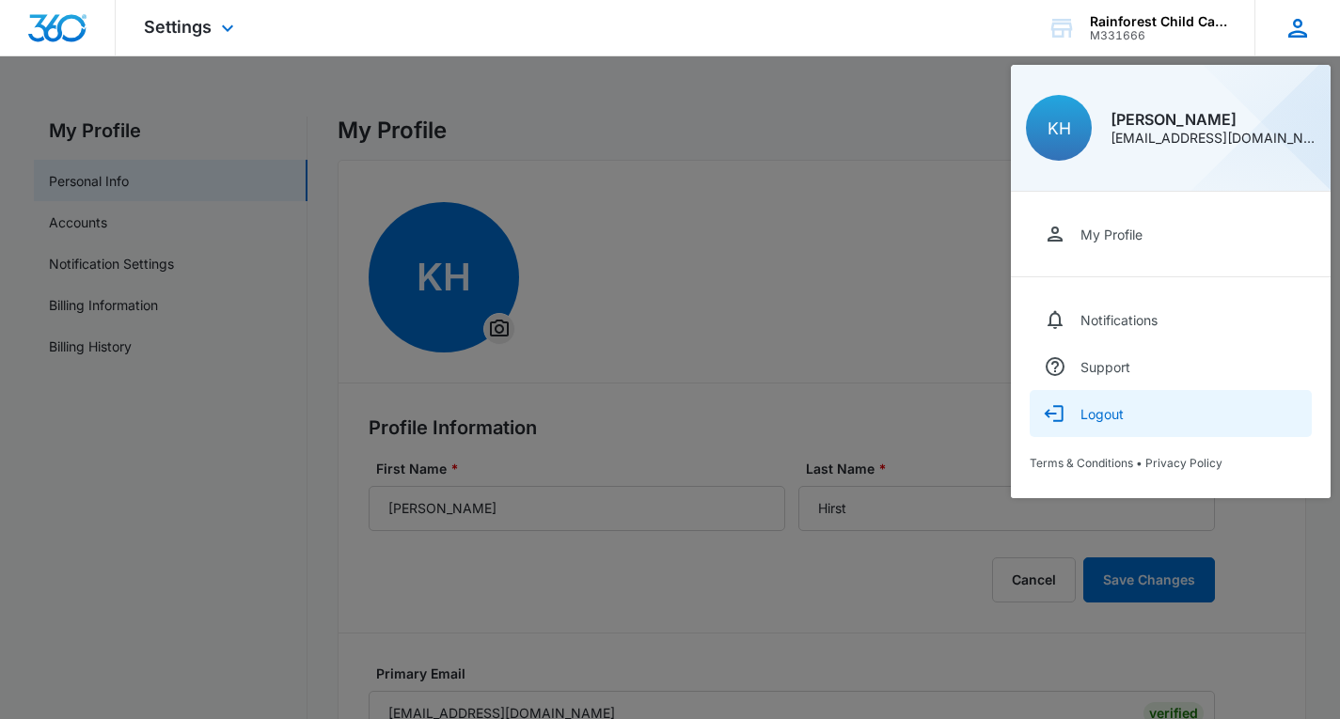
click at [1107, 413] on div "Logout" at bounding box center [1102, 414] width 43 height 16
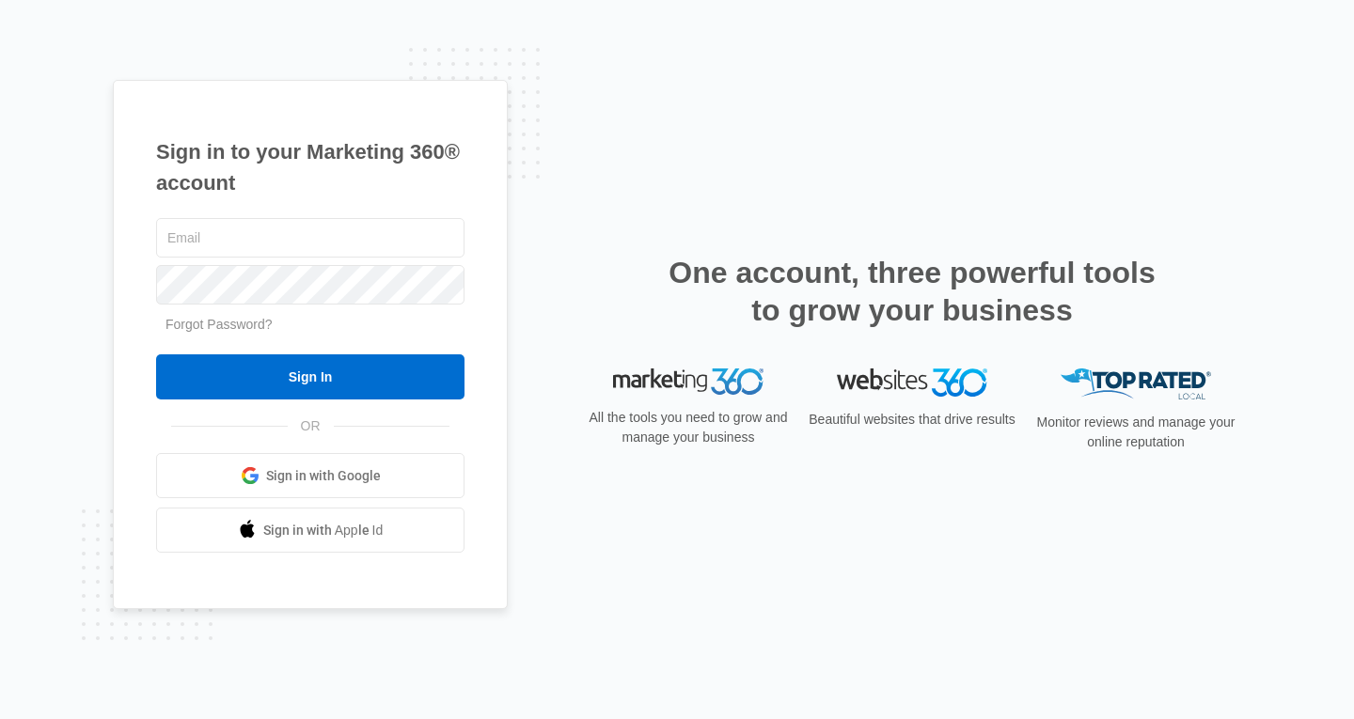
type input "[EMAIL_ADDRESS][DOMAIN_NAME]"
click at [308, 481] on span "Sign in with Google" at bounding box center [323, 476] width 115 height 20
